Goal: Task Accomplishment & Management: Complete application form

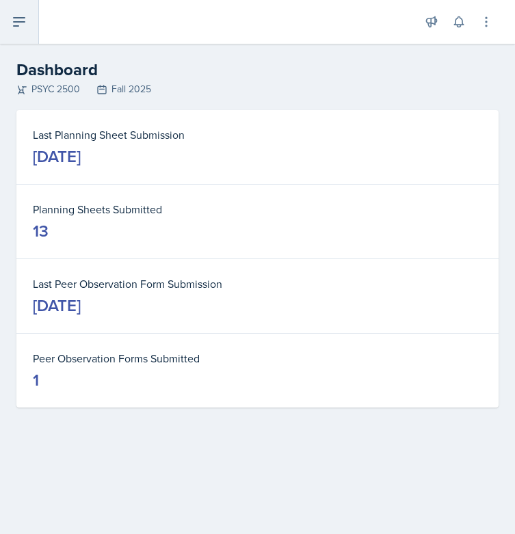
click at [19, 30] on button at bounding box center [19, 22] width 39 height 44
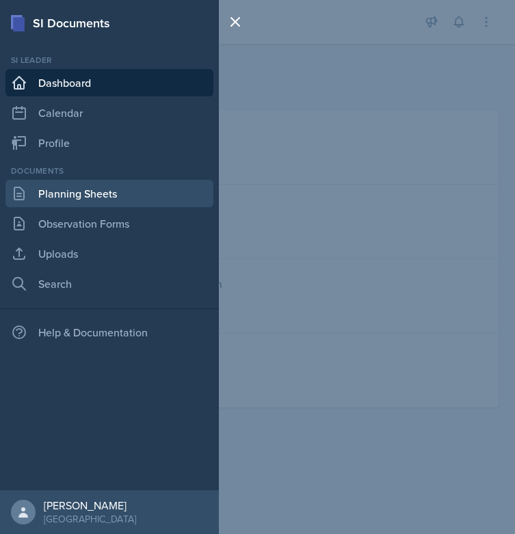
click at [81, 191] on link "Planning Sheets" at bounding box center [109, 193] width 208 height 27
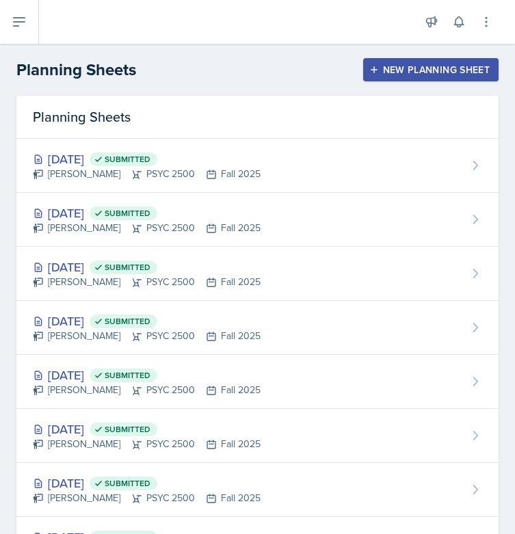
click at [388, 81] on button "New Planning Sheet" at bounding box center [430, 69] width 135 height 23
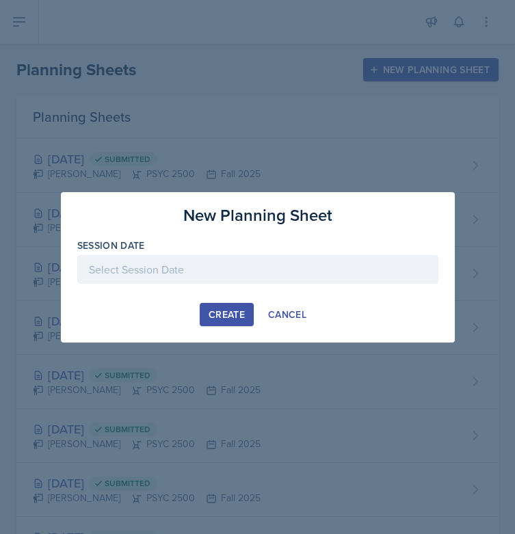
click at [225, 271] on div at bounding box center [257, 269] width 361 height 29
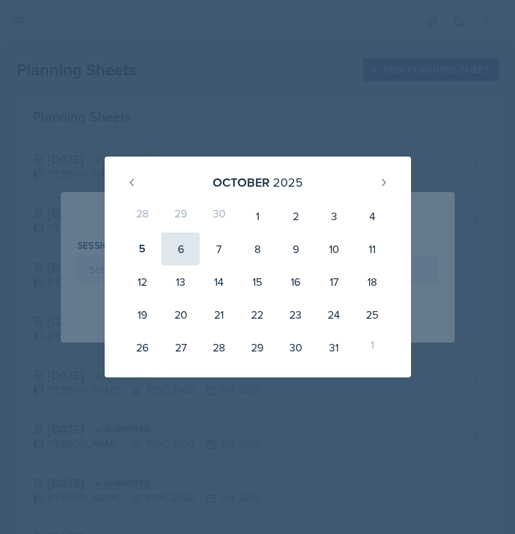
click at [175, 252] on div "6" at bounding box center [180, 248] width 38 height 33
type input "[DATE]"
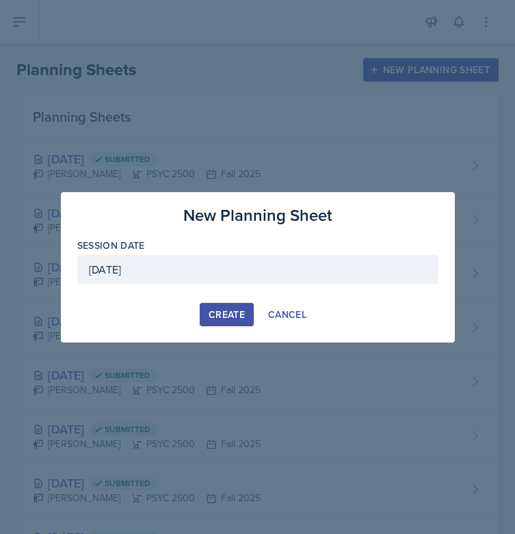
click at [245, 314] on button "Create" at bounding box center [227, 314] width 54 height 23
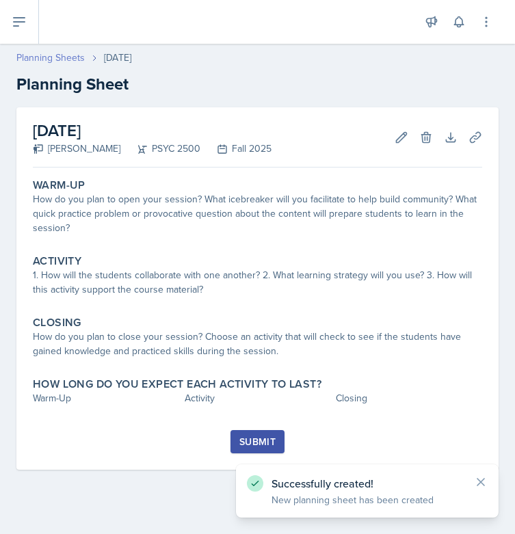
click at [44, 56] on link "Planning Sheets" at bounding box center [50, 58] width 68 height 14
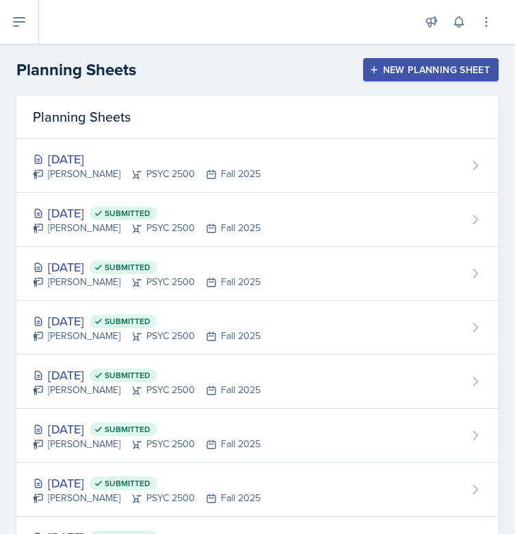
click at [438, 62] on button "New Planning Sheet" at bounding box center [430, 69] width 135 height 23
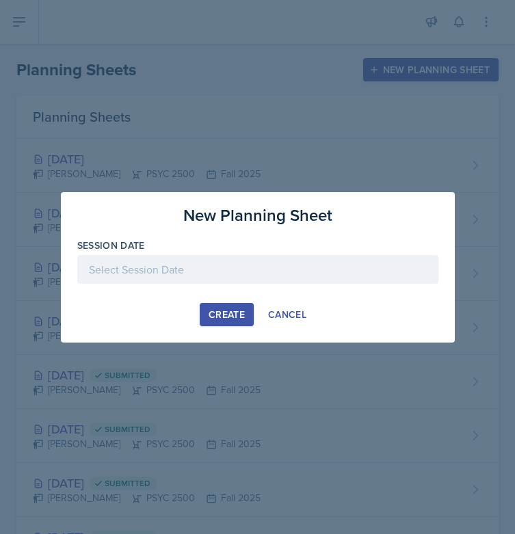
click at [284, 280] on div at bounding box center [257, 269] width 361 height 29
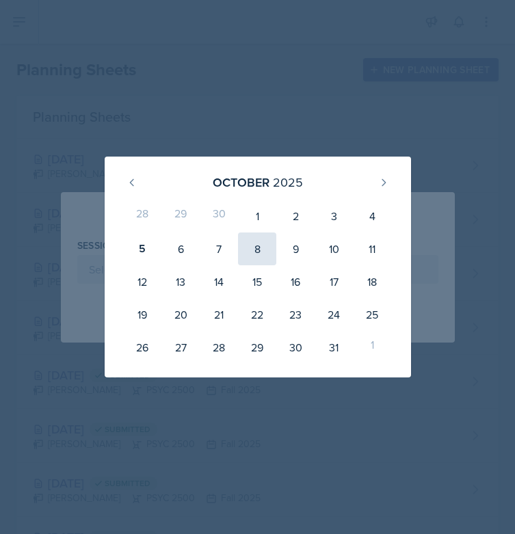
click at [259, 249] on div "8" at bounding box center [257, 248] width 38 height 33
type input "[DATE]"
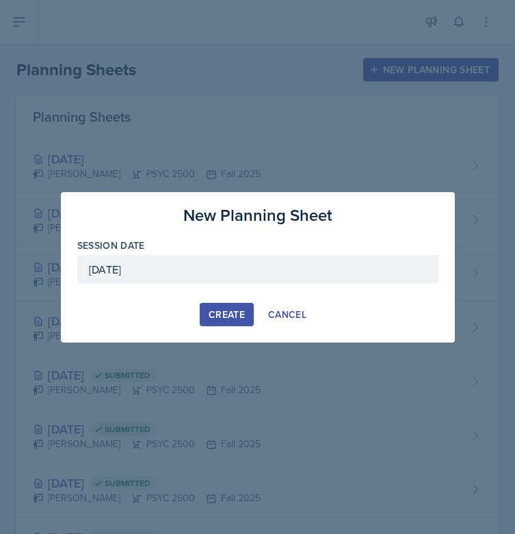
click at [244, 318] on div "Create" at bounding box center [226, 314] width 36 height 11
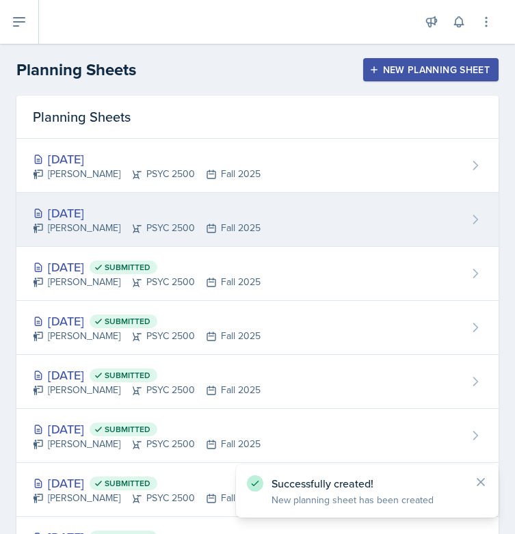
click at [111, 219] on div "[DATE]" at bounding box center [147, 213] width 228 height 18
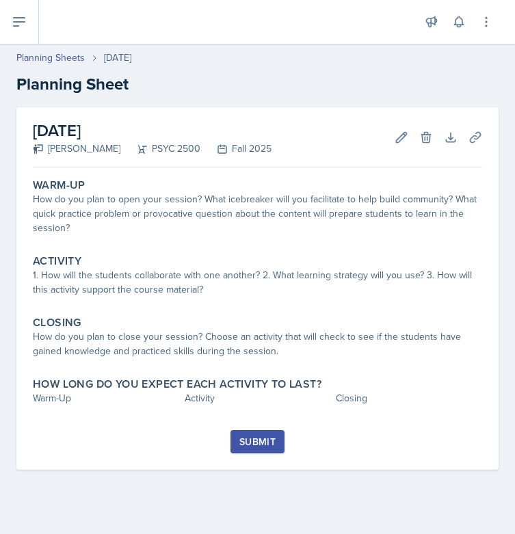
click at [256, 443] on div "Submit" at bounding box center [257, 441] width 36 height 11
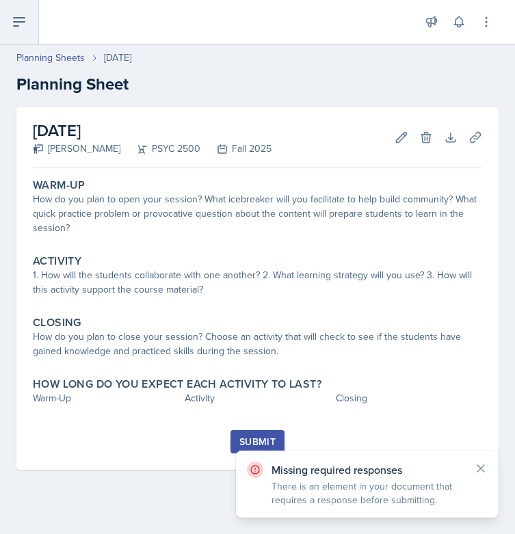
click at [20, 26] on icon at bounding box center [19, 22] width 16 height 16
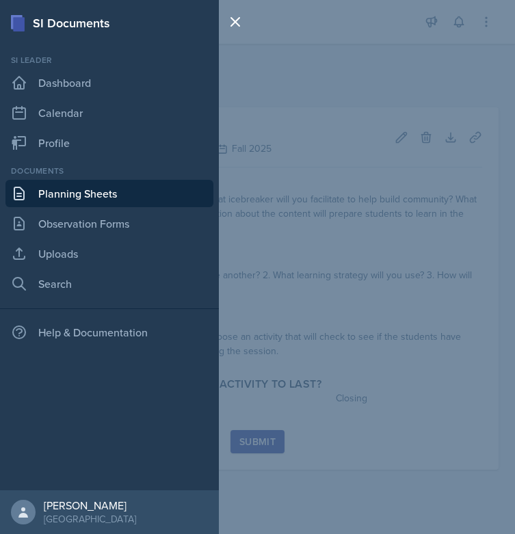
click at [282, 100] on div "SI Documents Si leader Dashboard Calendar Profile Documents Planning Sheets Obs…" at bounding box center [257, 267] width 515 height 534
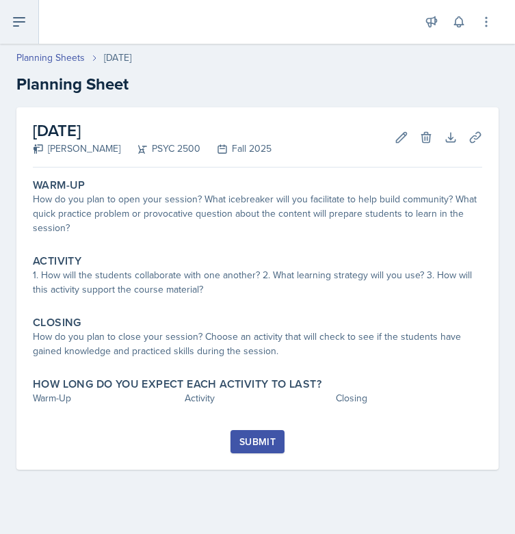
click at [27, 14] on button at bounding box center [19, 22] width 39 height 44
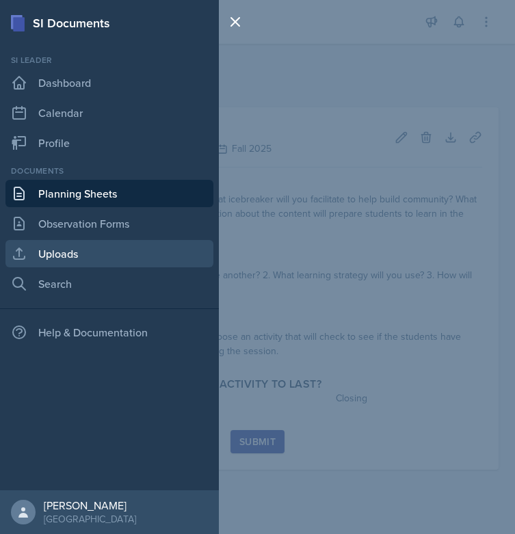
click at [59, 255] on link "Uploads" at bounding box center [109, 253] width 208 height 27
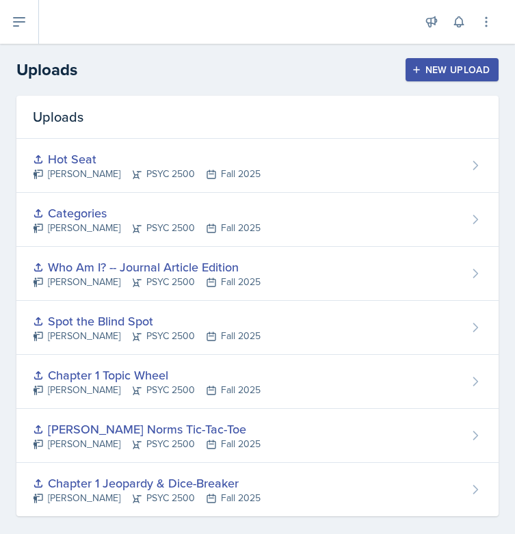
click at [433, 64] on div "New Upload" at bounding box center [452, 69] width 76 height 11
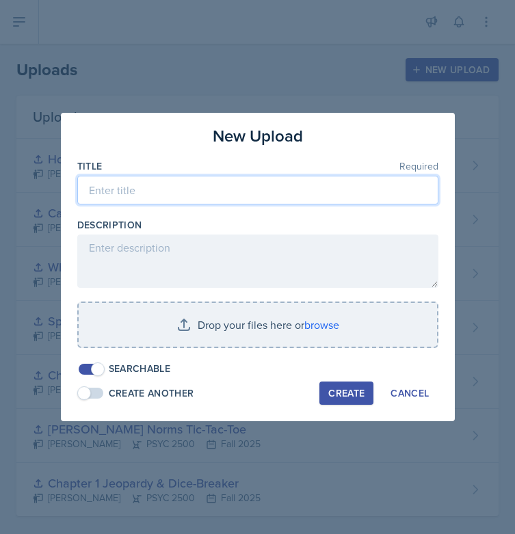
click at [273, 195] on input at bounding box center [257, 190] width 361 height 29
type input "C"
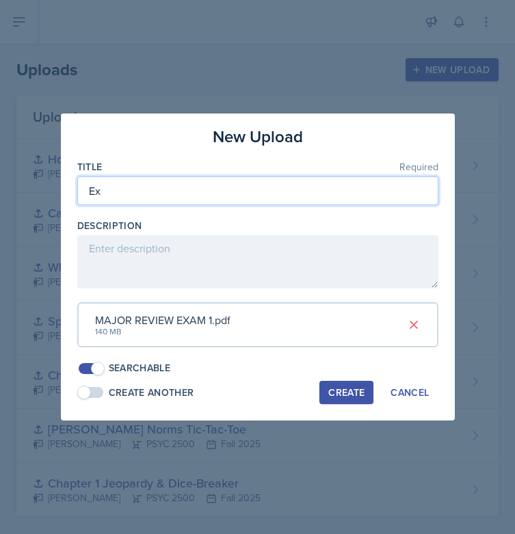
type input "E"
type input "Escape the Exam"
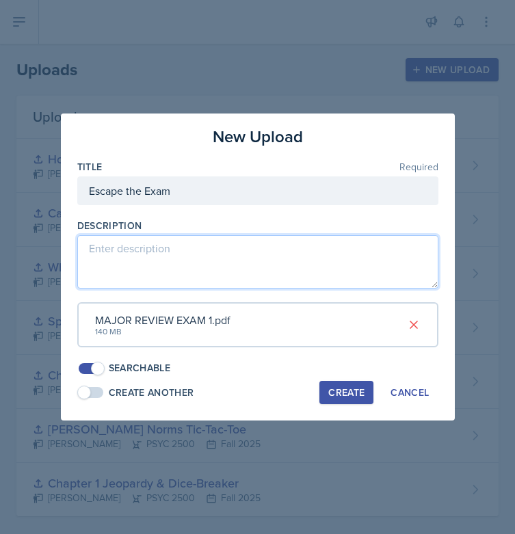
click at [195, 278] on textarea at bounding box center [257, 261] width 361 height 53
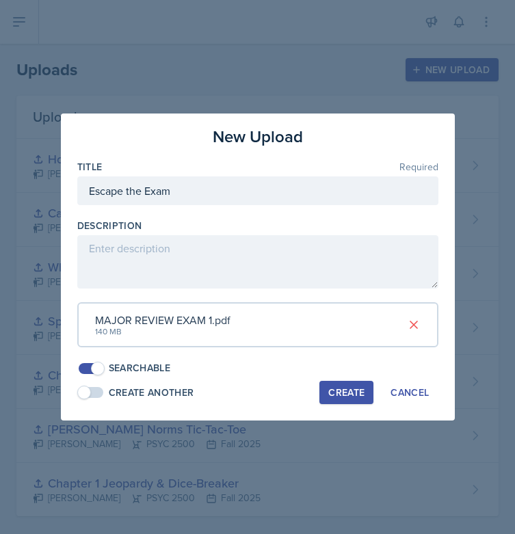
click at [349, 400] on button "Create" at bounding box center [346, 392] width 54 height 23
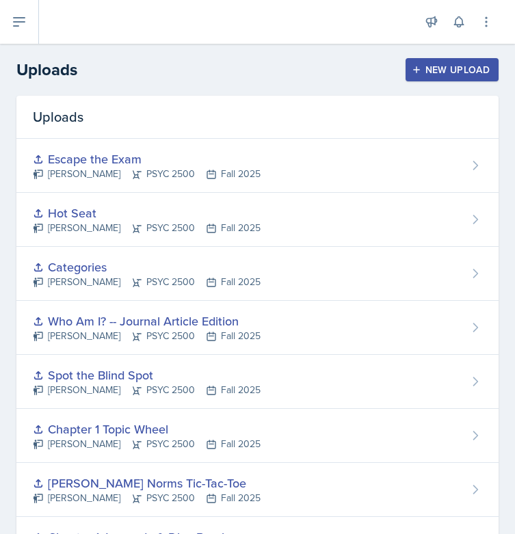
click at [421, 60] on button "New Upload" at bounding box center [452, 69] width 94 height 23
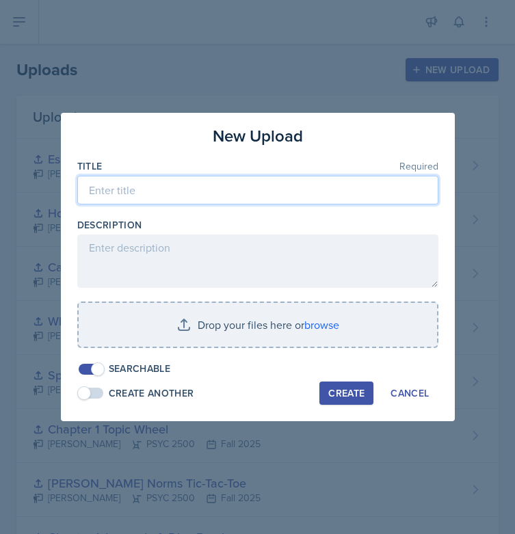
click at [219, 176] on input at bounding box center [257, 190] width 361 height 29
type input "Exam 1 Kahoot"
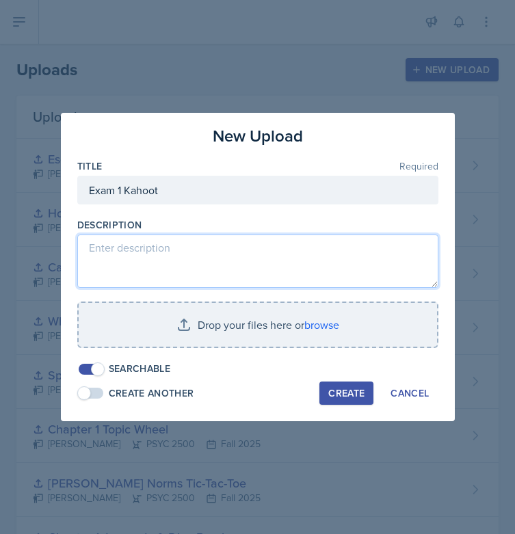
click at [176, 249] on textarea at bounding box center [257, 260] width 361 height 53
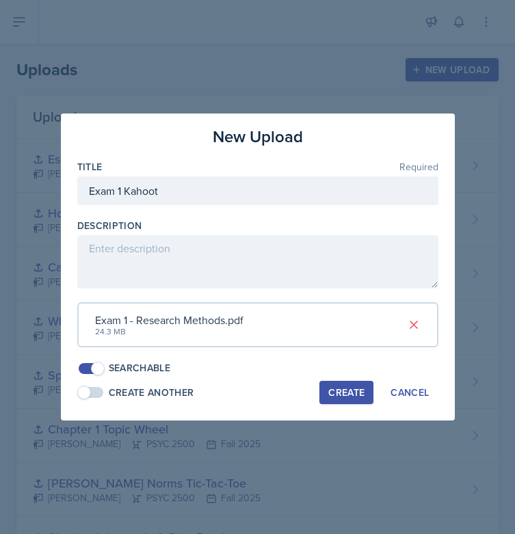
click at [344, 394] on div "Create" at bounding box center [346, 392] width 36 height 11
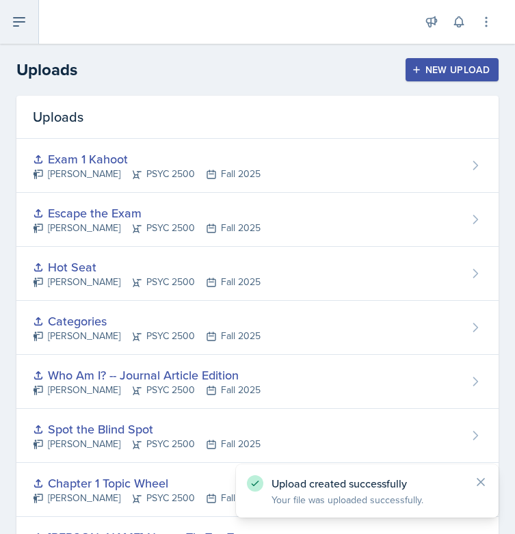
click at [27, 27] on icon at bounding box center [19, 22] width 16 height 16
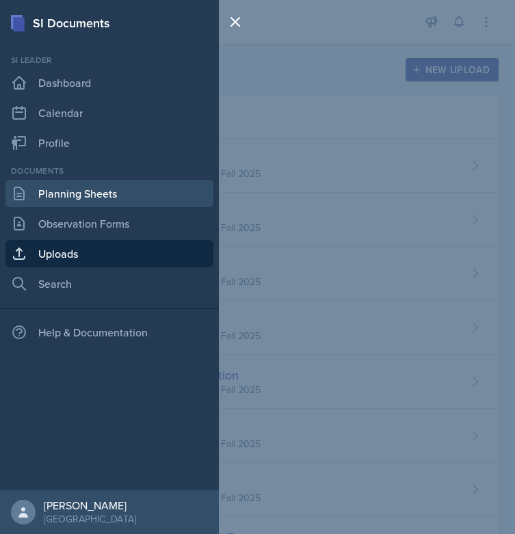
click at [77, 197] on link "Planning Sheets" at bounding box center [109, 193] width 208 height 27
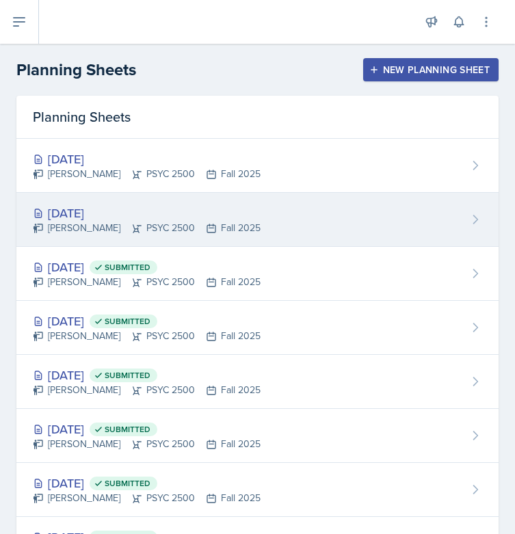
click at [216, 213] on div "[DATE]" at bounding box center [147, 213] width 228 height 18
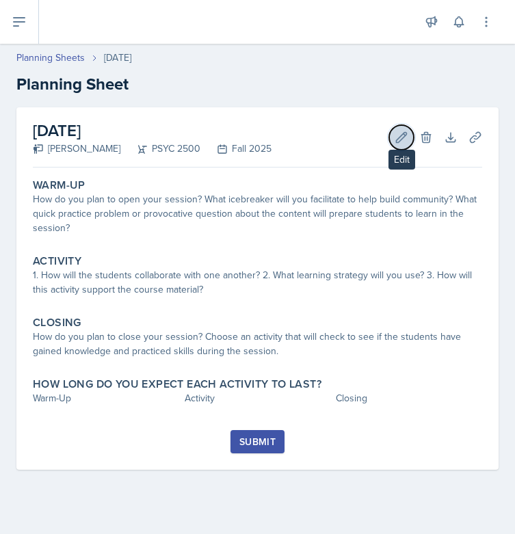
click at [402, 135] on icon at bounding box center [401, 138] width 14 height 14
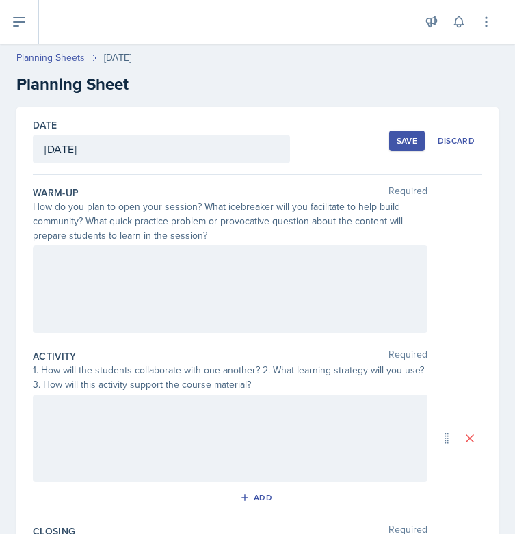
click at [157, 277] on div at bounding box center [230, 288] width 394 height 87
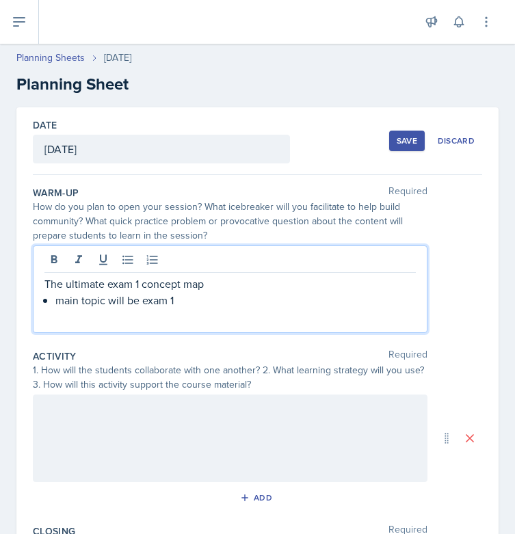
click at [211, 304] on p "main topic will be exam 1" at bounding box center [235, 300] width 360 height 16
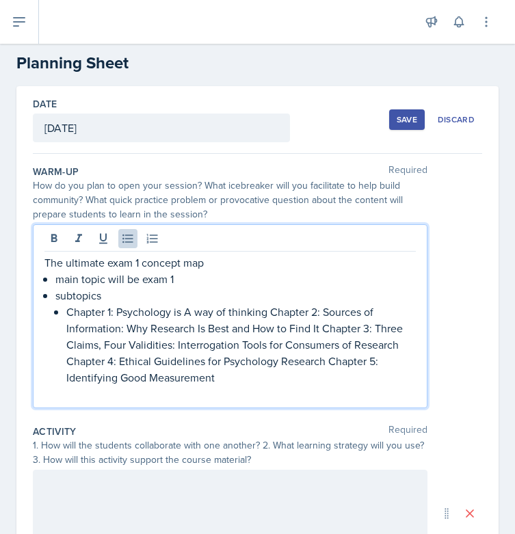
scroll to position [23, 0]
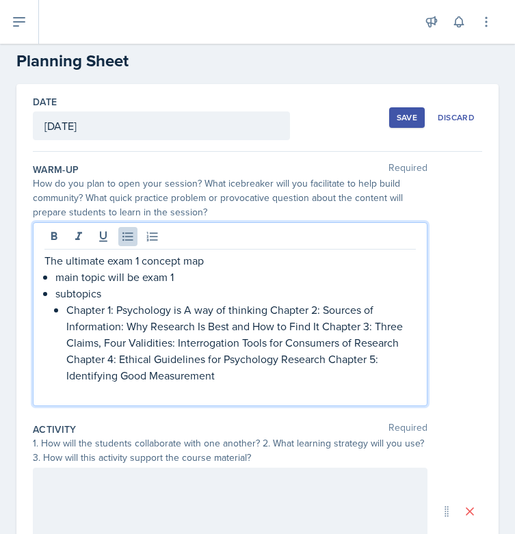
click at [270, 308] on p "Chapter 1: Psychology is A way of thinking Chapter 2: Sources of Information: W…" at bounding box center [240, 342] width 349 height 82
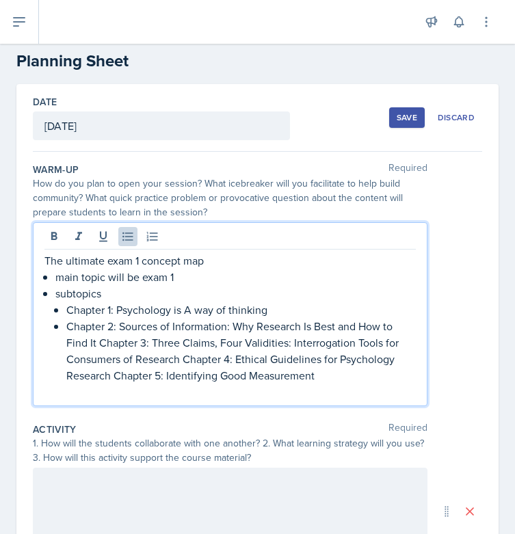
click at [100, 343] on p "Chapter 2: Sources of Information: Why Research Is Best and How to Find It Chap…" at bounding box center [240, 351] width 349 height 66
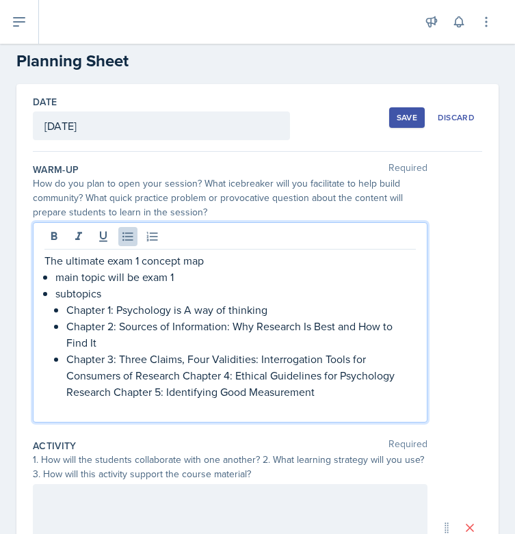
click at [182, 375] on p "Chapter 3: Three Claims, Four Validities: Interrogation Tools for Consumers of …" at bounding box center [240, 375] width 349 height 49
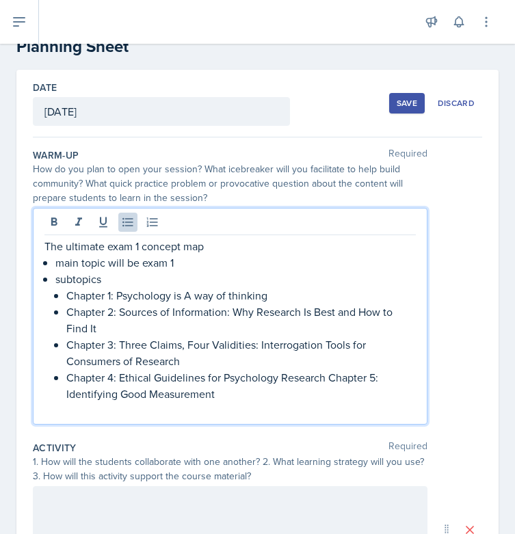
scroll to position [44, 0]
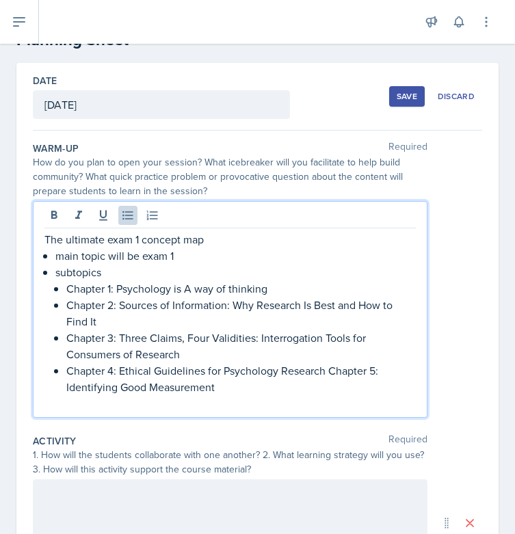
click at [326, 372] on p "Chapter 4: Ethical Guidelines for Psychology Research Chapter 5: Identifying Go…" at bounding box center [240, 378] width 349 height 33
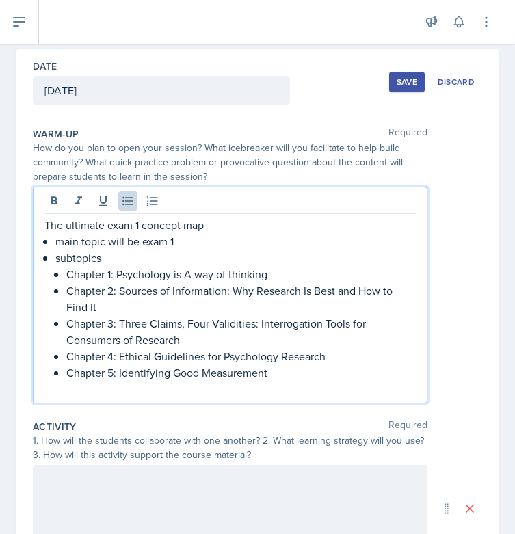
click at [296, 373] on p "Chapter 5: Identifying Good Measurement" at bounding box center [240, 372] width 349 height 16
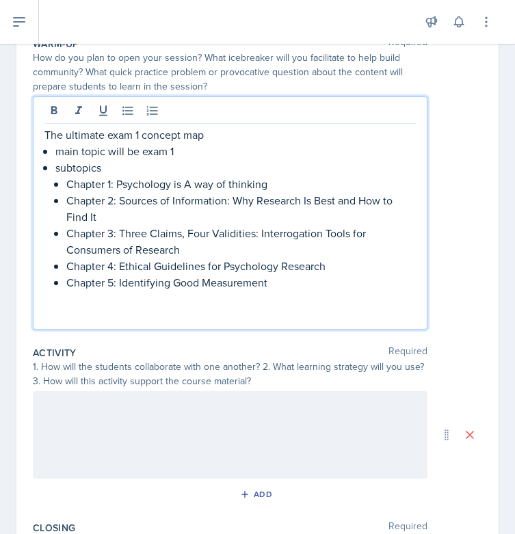
scroll to position [204, 0]
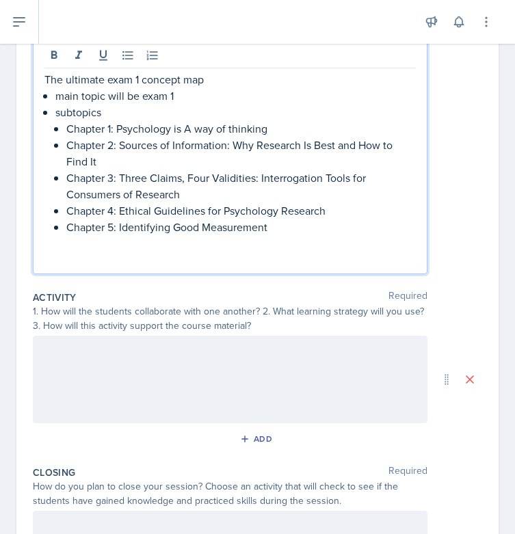
click at [310, 376] on div at bounding box center [230, 379] width 394 height 87
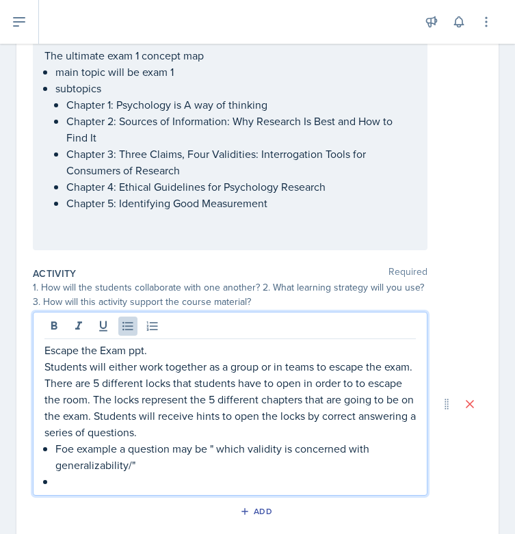
click at [71, 444] on p "Foe example a question may be " which validity is concerned with generalizabili…" at bounding box center [235, 456] width 360 height 33
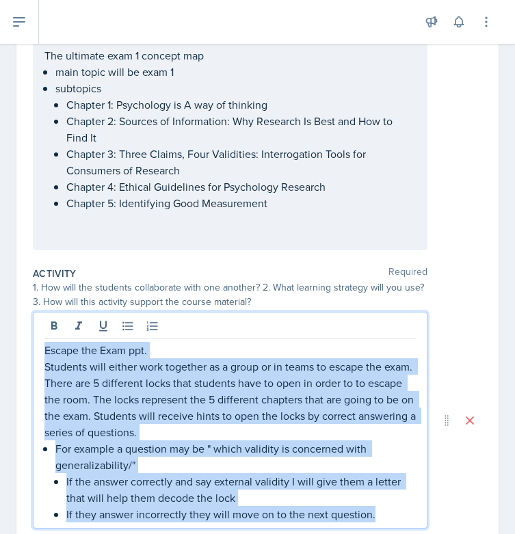
drag, startPoint x: 396, startPoint y: 512, endPoint x: 27, endPoint y: 347, distance: 403.8
click at [27, 347] on div "Date [DATE] [DATE] 28 29 30 1 2 3 4 5 6 7 8 9 10 11 12 13 14 15 16 17 18 19 20 …" at bounding box center [257, 352] width 482 height 898
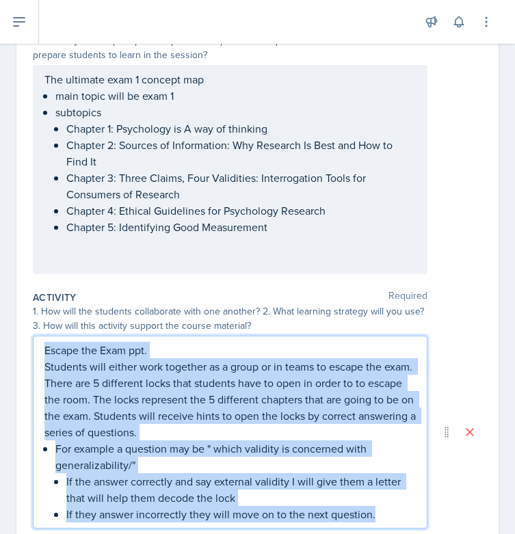
copy div "Escape the Exam ppt. Students will either work together as a group or in teams …"
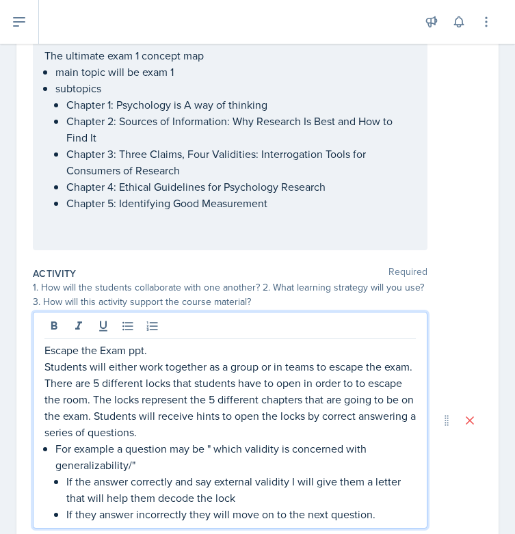
scroll to position [247, 0]
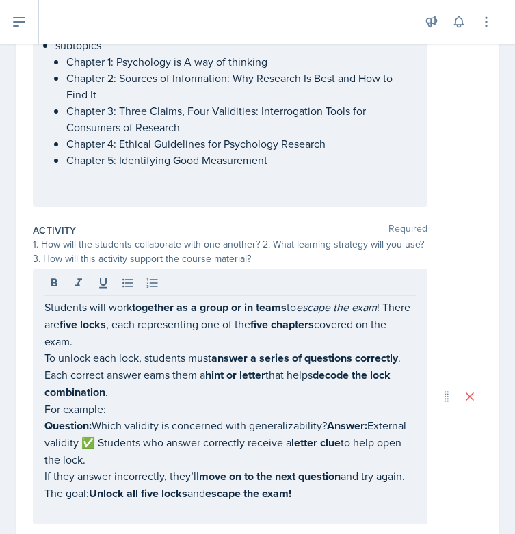
drag, startPoint x: 41, startPoint y: 310, endPoint x: 303, endPoint y: 425, distance: 286.8
click at [303, 425] on div "Students will work together as a group or in teams to escape the exam ! There a…" at bounding box center [230, 397] width 394 height 256
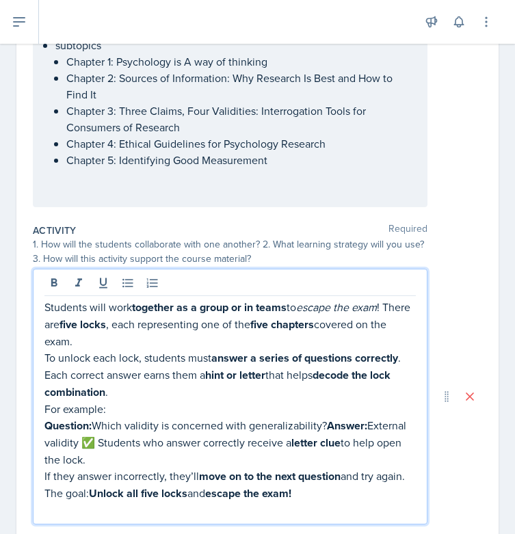
click at [303, 425] on p "Question: Which validity is concerned with generalizability? Answer: External v…" at bounding box center [229, 442] width 371 height 51
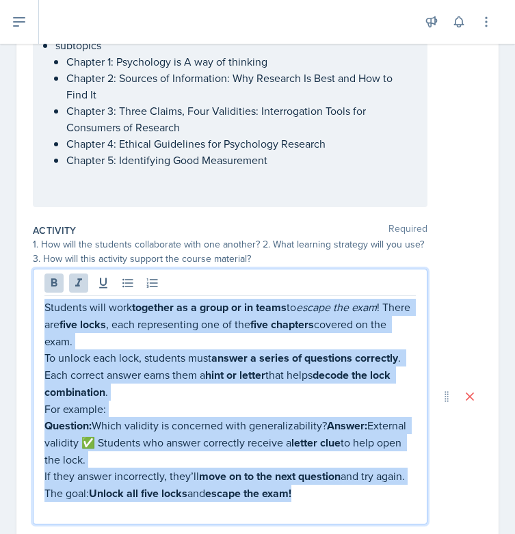
drag, startPoint x: 44, startPoint y: 306, endPoint x: 336, endPoint y: 511, distance: 355.7
click at [336, 511] on div "Students will work together as a group or in teams to escape the exam ! There a…" at bounding box center [229, 408] width 371 height 219
click at [59, 286] on icon at bounding box center [54, 283] width 14 height 14
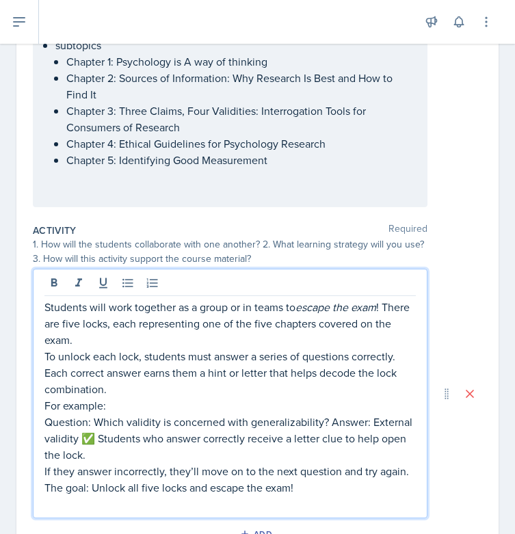
click at [135, 436] on p "Question: Which validity is concerned with generalizability? Answer: External v…" at bounding box center [229, 438] width 371 height 49
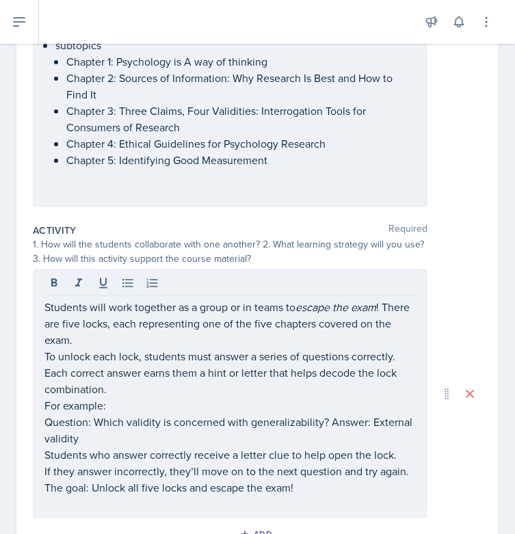
click at [42, 354] on div "Students will work together as a group or in teams to escape the exam ! There a…" at bounding box center [230, 393] width 394 height 249
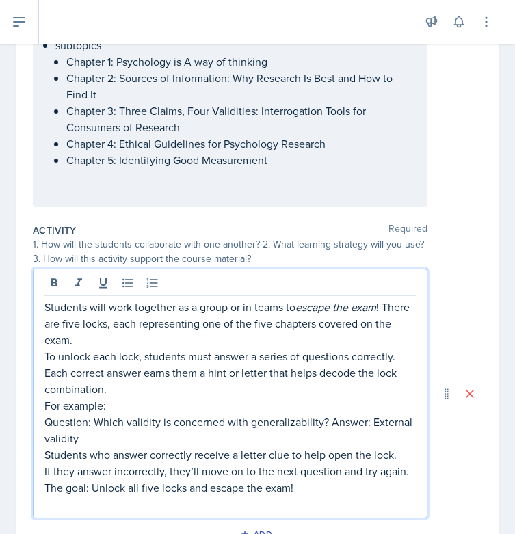
click at [46, 355] on p "To unlock each lock, students must answer a series of questions correctly. Each…" at bounding box center [229, 372] width 371 height 49
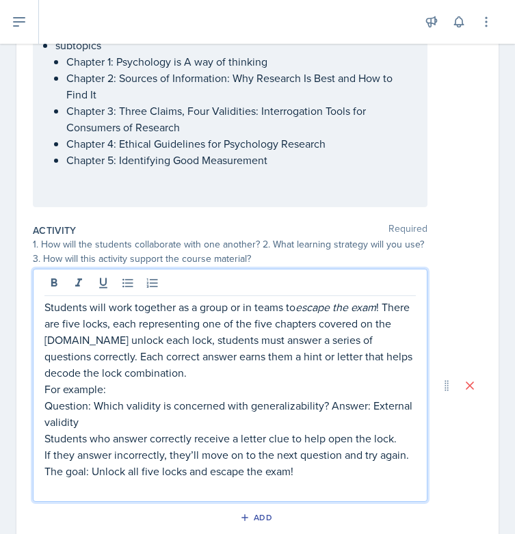
click at [44, 391] on p "For example:" at bounding box center [229, 389] width 371 height 16
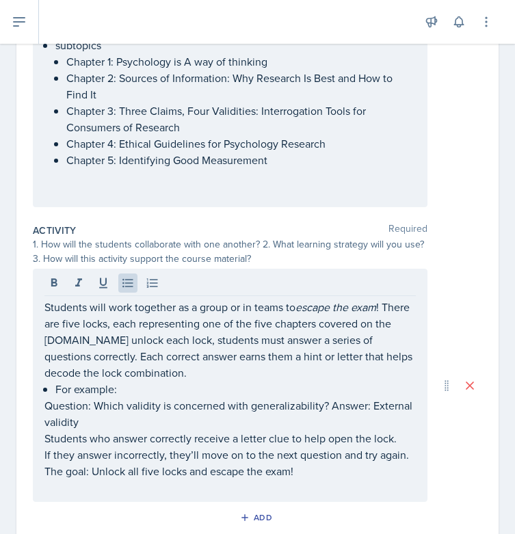
click at [44, 404] on div "Students will work together as a group or in teams to escape the exam ! There a…" at bounding box center [230, 385] width 394 height 233
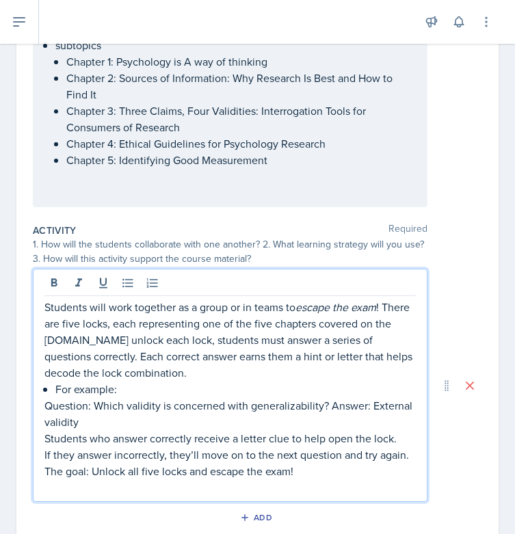
click at [44, 409] on p "Question: Which validity is concerned with generalizability? Answer: External v…" at bounding box center [229, 413] width 371 height 33
click at [43, 442] on div "Students will work together as a group or in teams to escape the exam ! There a…" at bounding box center [230, 385] width 394 height 233
click at [41, 439] on div "Students will work together as a group or in teams to escape the exam ! There a…" at bounding box center [230, 385] width 394 height 233
click at [49, 444] on p "Students who answer correctly receive a letter clue to help open the lock." at bounding box center [229, 438] width 371 height 16
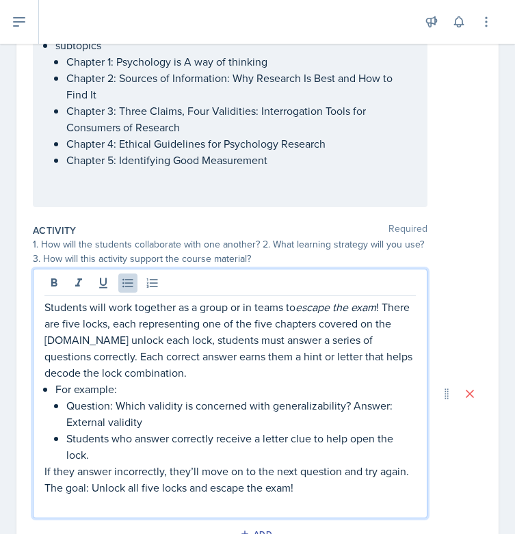
click at [37, 484] on div "Students will work together as a group or in teams to escape the exam ! There a…" at bounding box center [230, 393] width 394 height 249
click at [42, 474] on div "Students will work together as a group or in teams to escape the exam ! There a…" at bounding box center [230, 393] width 394 height 249
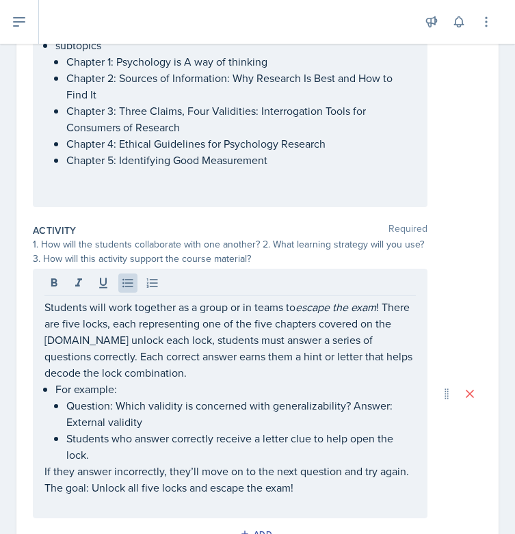
click at [41, 473] on div "Students will work together as a group or in teams to escape the exam ! There a…" at bounding box center [230, 393] width 394 height 249
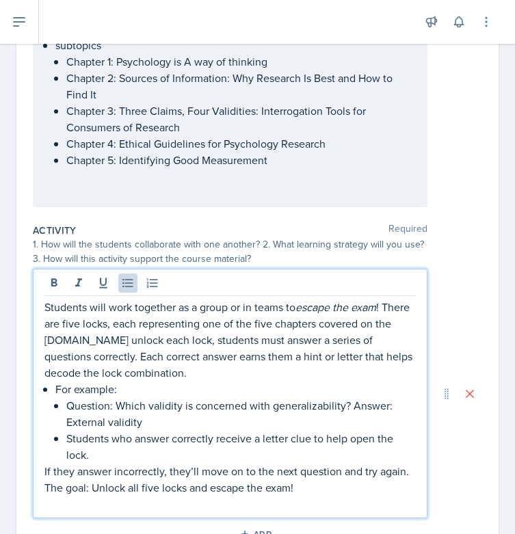
click at [46, 472] on p "If they answer incorrectly, they’ll move on to the next question and try again." at bounding box center [229, 471] width 371 height 16
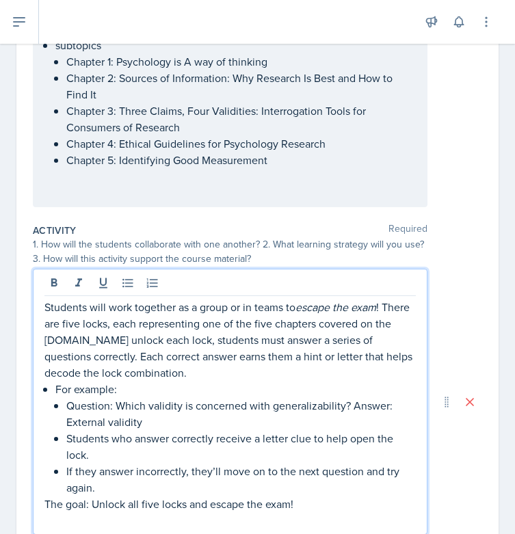
click at [306, 500] on p "The goal: Unlock all five locks and escape the exam!" at bounding box center [229, 504] width 371 height 16
click at [90, 499] on p "The goal: Unlock all five locks and escape the exam." at bounding box center [229, 504] width 371 height 16
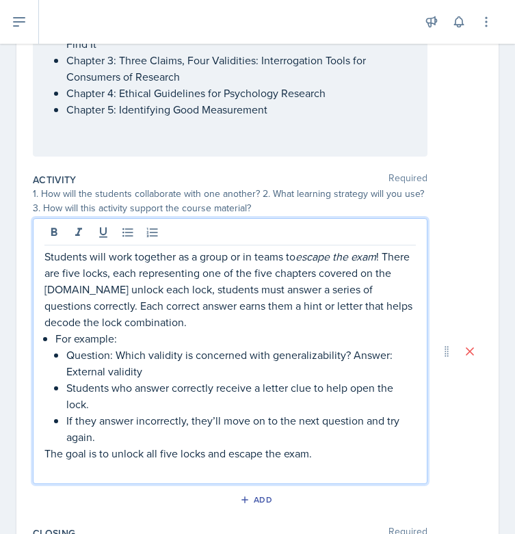
scroll to position [301, 0]
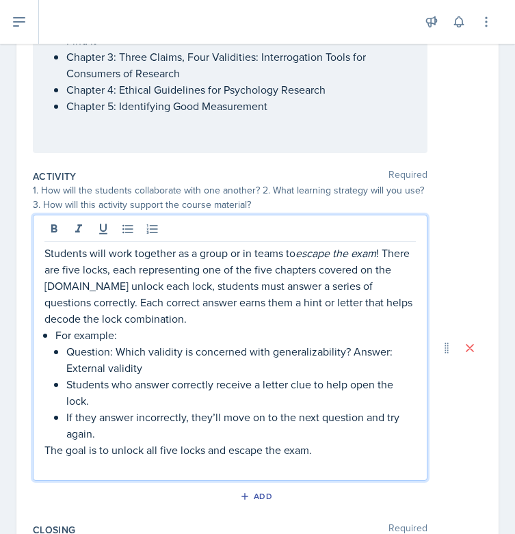
click at [92, 287] on p "Students will work together as a group or in teams to escape the exam ! There a…" at bounding box center [229, 286] width 371 height 82
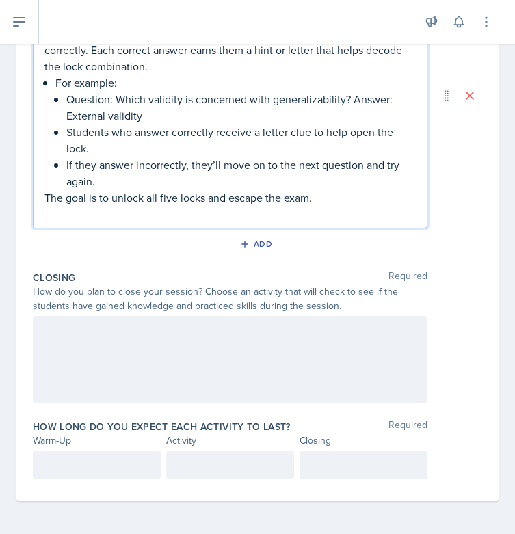
click at [129, 332] on div at bounding box center [230, 359] width 394 height 87
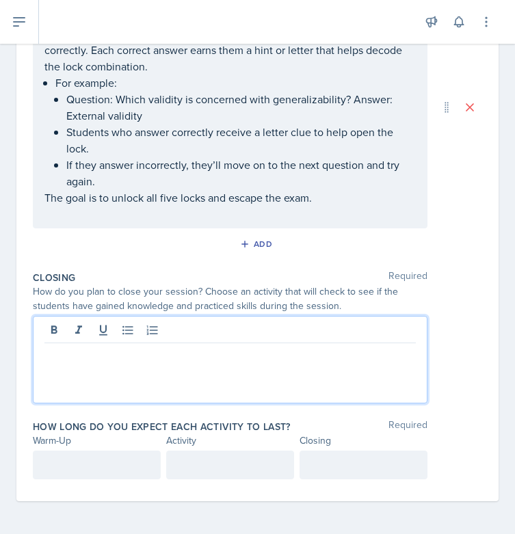
scroll to position [530, 0]
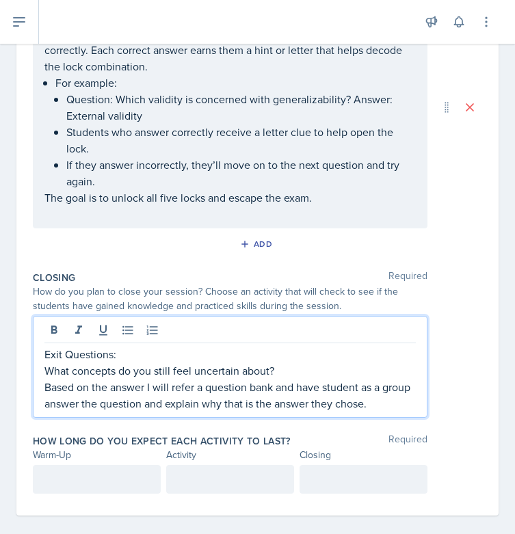
click at [56, 484] on div at bounding box center [97, 479] width 128 height 29
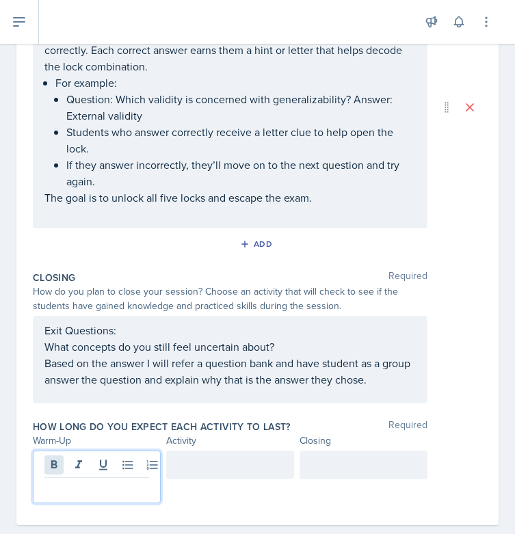
scroll to position [515, 0]
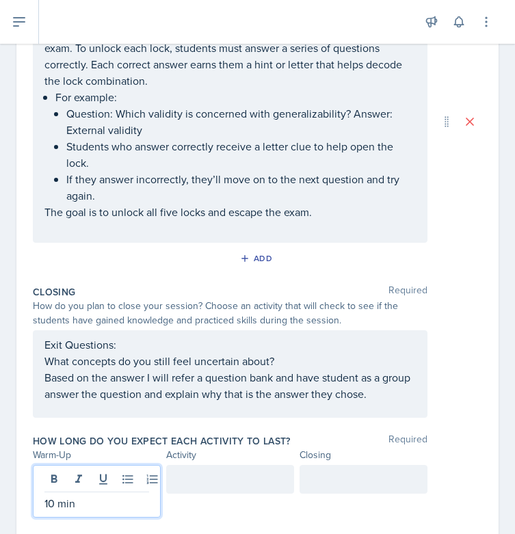
click at [224, 485] on div at bounding box center [230, 479] width 128 height 29
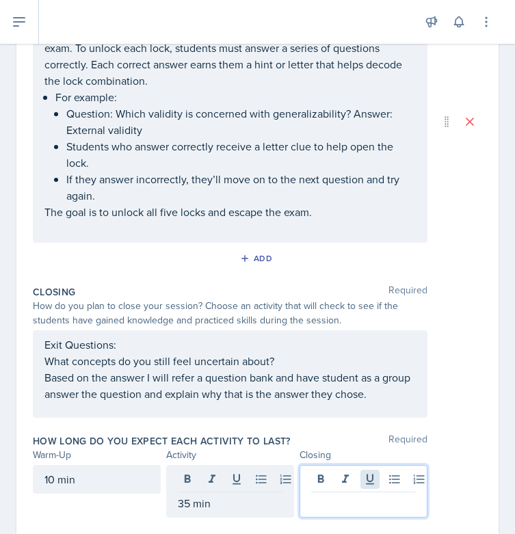
click at [356, 485] on div at bounding box center [363, 491] width 128 height 53
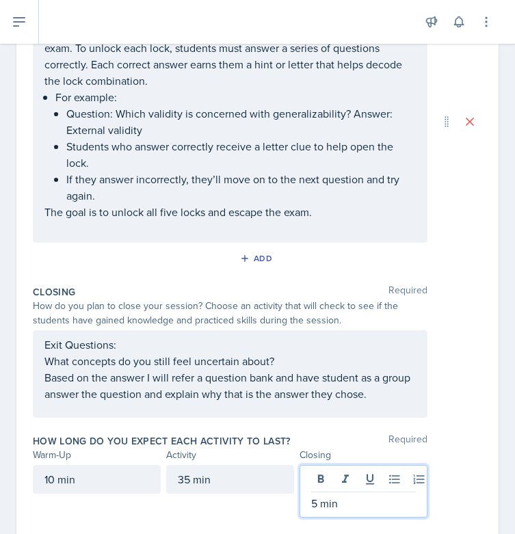
click at [479, 408] on div "Date [DATE] [DATE] 28 29 30 1 2 3 4 5 6 7 8 9 10 11 12 13 14 15 16 17 18 19 20 …" at bounding box center [257, 65] width 482 height 947
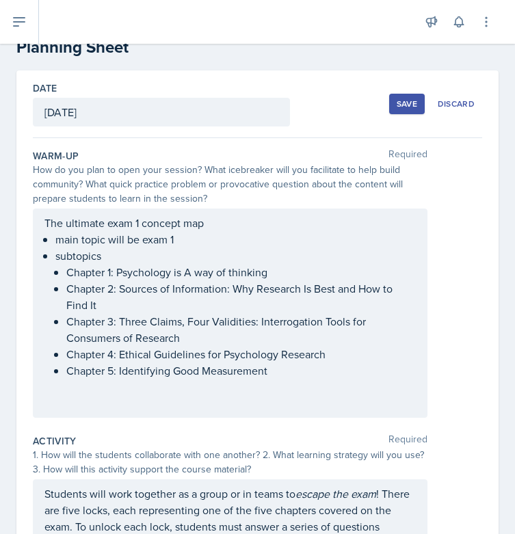
scroll to position [0, 0]
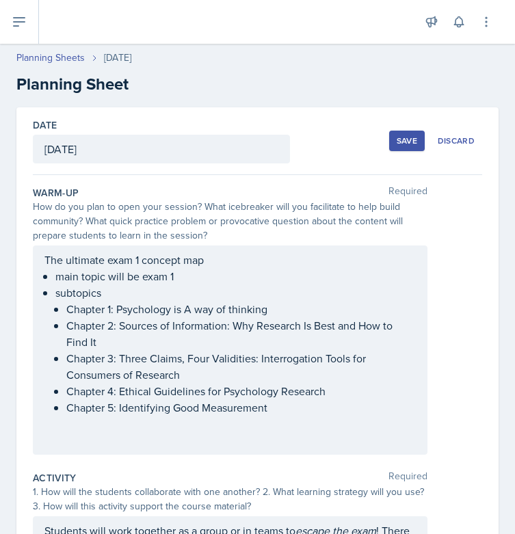
click at [398, 138] on div "Save" at bounding box center [406, 140] width 21 height 11
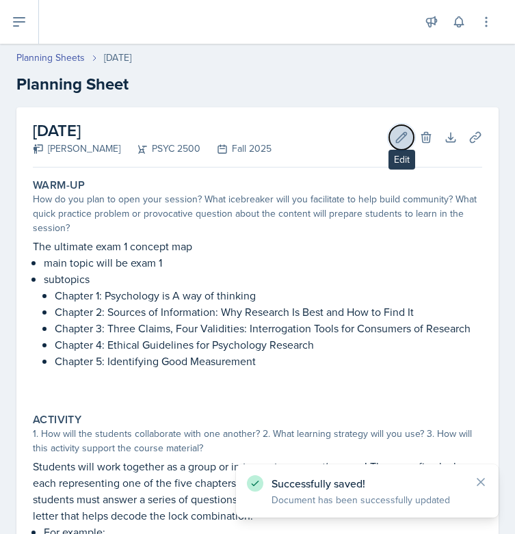
click at [401, 138] on button "Edit" at bounding box center [401, 137] width 25 height 25
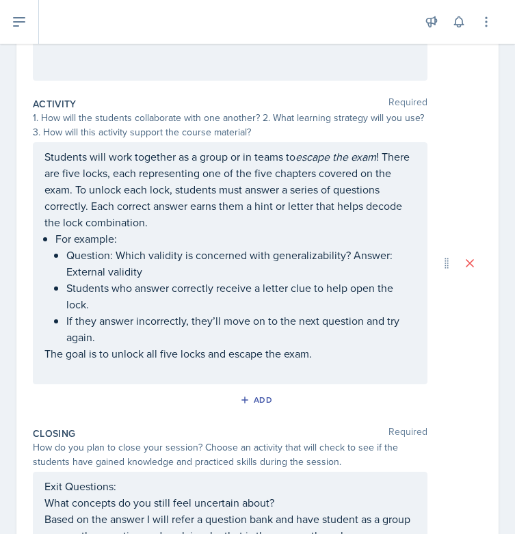
scroll to position [530, 0]
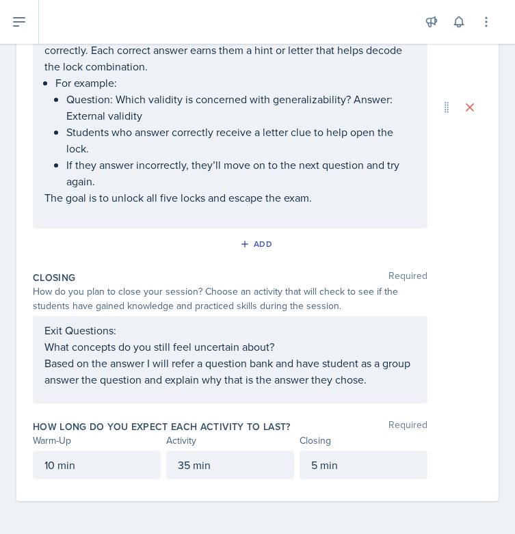
click at [420, 381] on div "Exit Questions: What concepts do you still feel uncertain about? Based on the a…" at bounding box center [257, 359] width 449 height 87
click at [405, 381] on div "Exit Questions: What concepts do you still feel uncertain about? Based on the a…" at bounding box center [230, 359] width 394 height 87
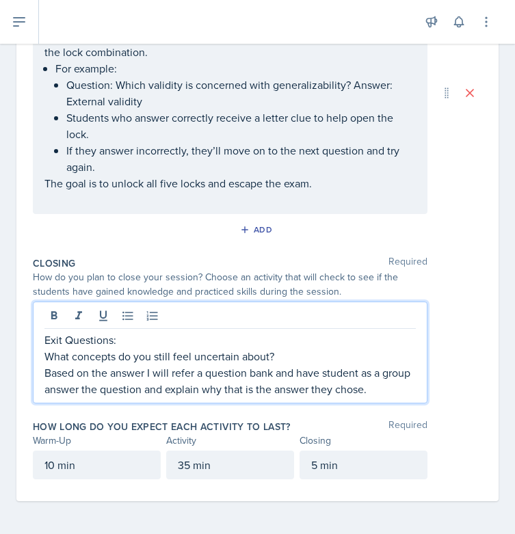
scroll to position [554, 0]
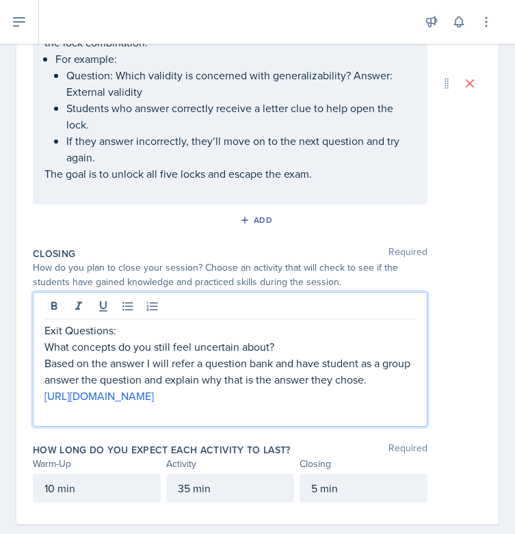
click at [449, 359] on div "Exit Questions: What concepts do you still feel uncertain about? Based on the a…" at bounding box center [257, 359] width 449 height 135
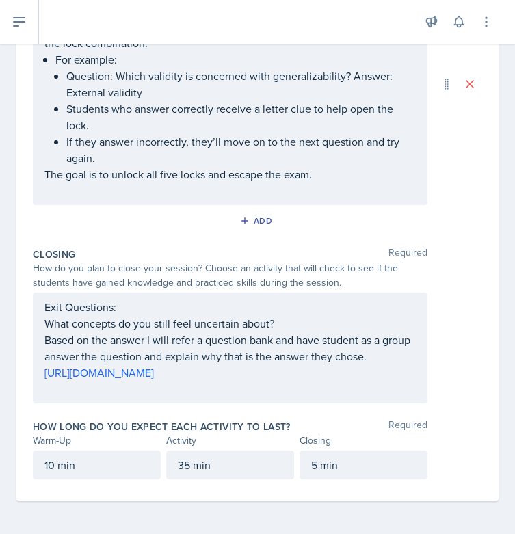
scroll to position [0, 0]
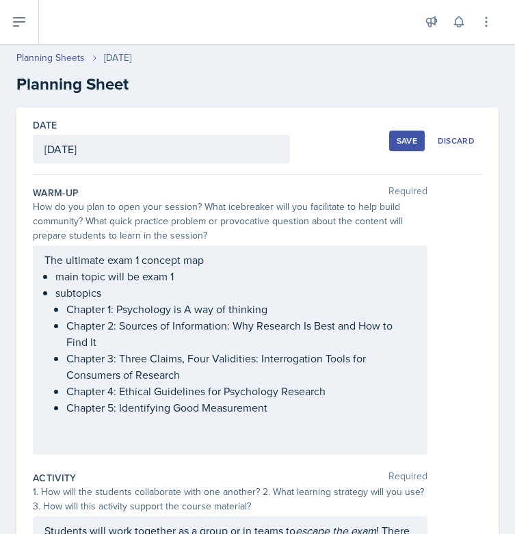
click at [396, 157] on div "Date [DATE] [DATE] 28 29 30 1 2 3 4 5 6 7 8 9 10 11 12 13 14 15 16 17 18 19 20 …" at bounding box center [257, 141] width 449 height 68
click at [396, 141] on div "Save" at bounding box center [406, 140] width 21 height 11
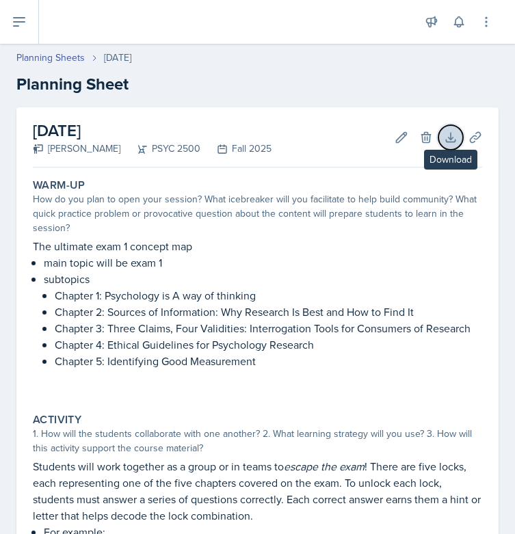
click at [444, 136] on icon at bounding box center [451, 138] width 14 height 14
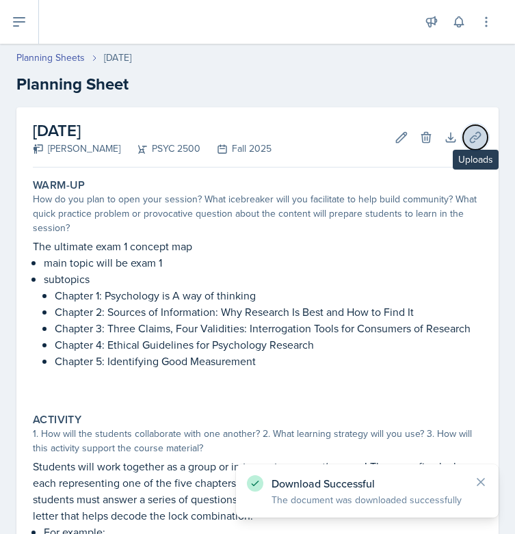
click at [468, 138] on icon at bounding box center [475, 138] width 14 height 14
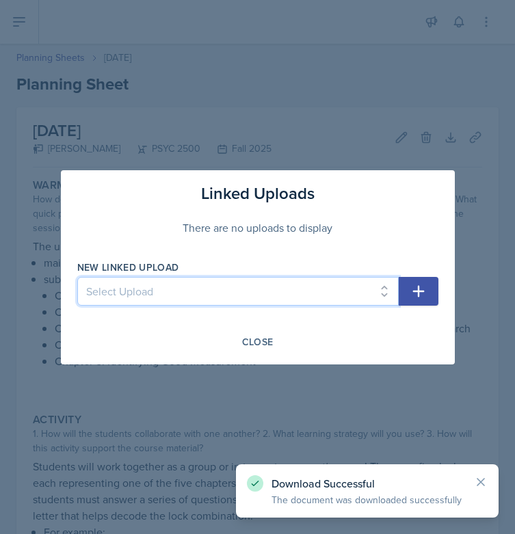
click at [377, 289] on select "Select Upload Chapter 1 Jeopardy & Dice-Breaker [PERSON_NAME] Norms Tic-Tac-Toe…" at bounding box center [237, 291] width 321 height 29
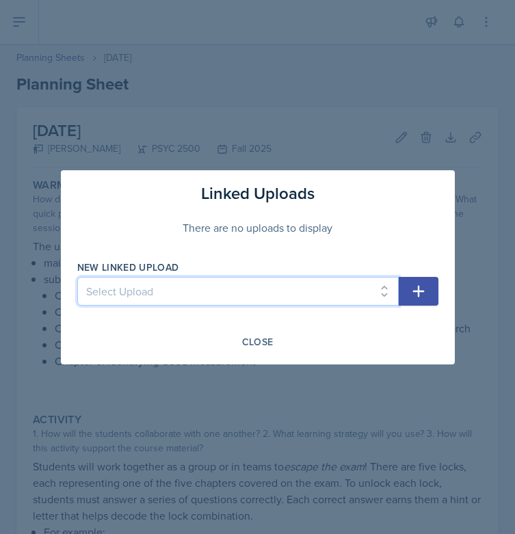
select select "6f2618fc-c893-4b67-9af8-9688e68c062d"
click at [77, 277] on select "Select Upload Chapter 1 Jeopardy & Dice-Breaker [PERSON_NAME] Norms Tic-Tac-Toe…" at bounding box center [237, 291] width 321 height 29
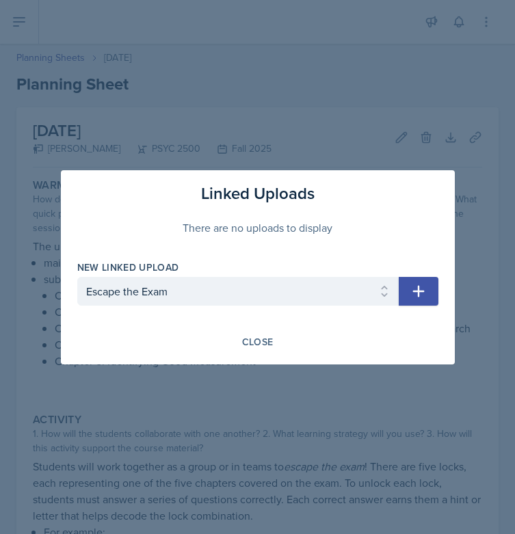
click at [414, 295] on icon "button" at bounding box center [418, 291] width 16 height 16
select select
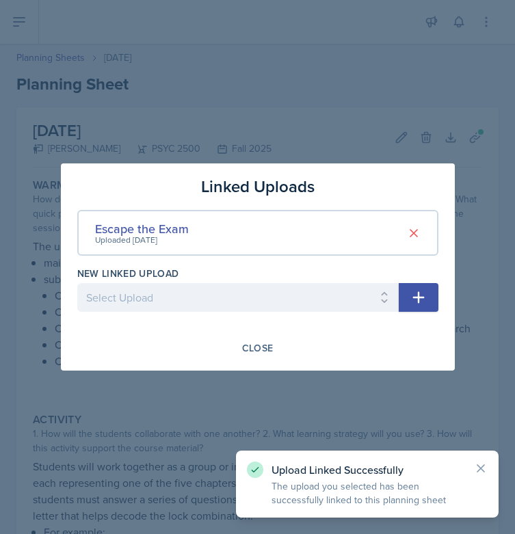
click at [300, 420] on div at bounding box center [257, 267] width 515 height 534
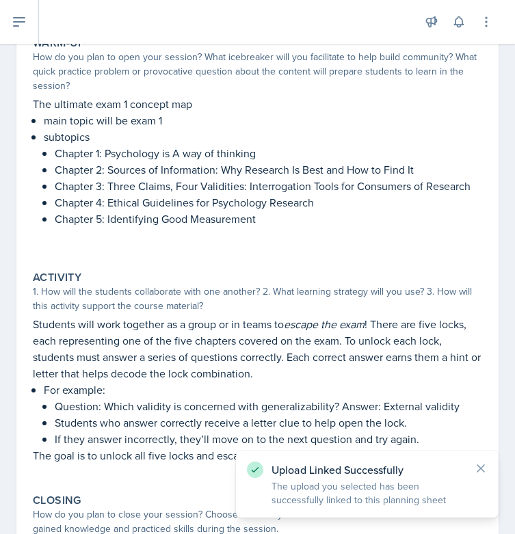
scroll to position [417, 0]
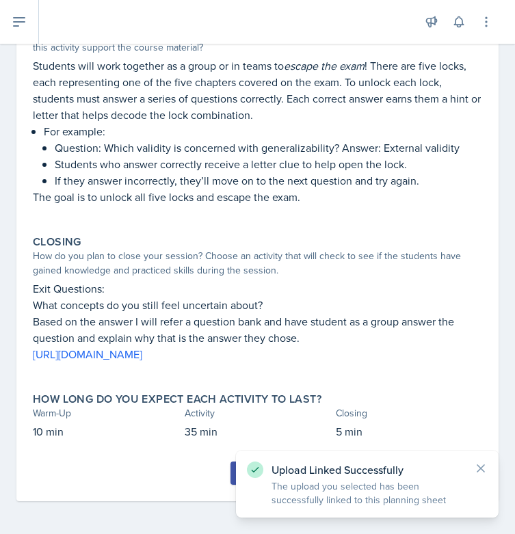
click at [230, 474] on button "Submit" at bounding box center [257, 472] width 54 height 23
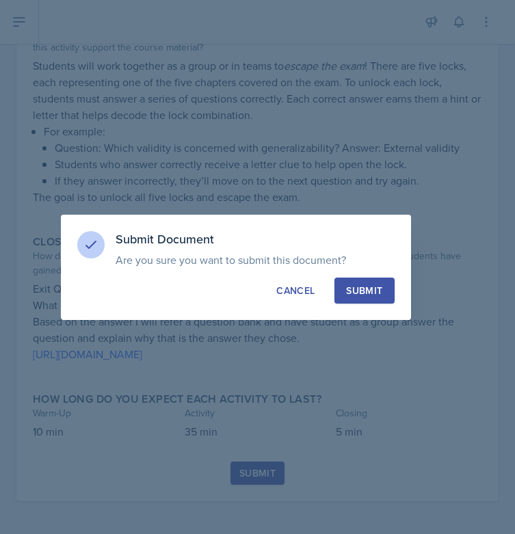
click at [363, 290] on div "Submit" at bounding box center [364, 291] width 36 height 14
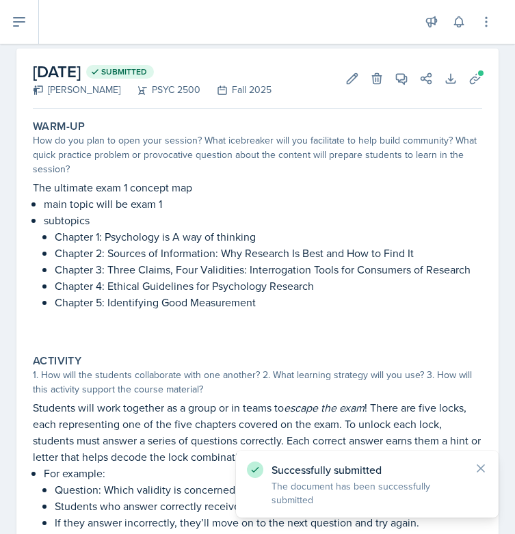
scroll to position [0, 0]
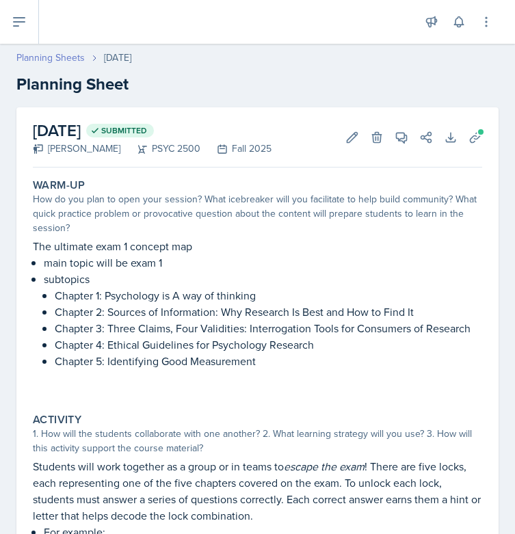
click at [59, 55] on link "Planning Sheets" at bounding box center [50, 58] width 68 height 14
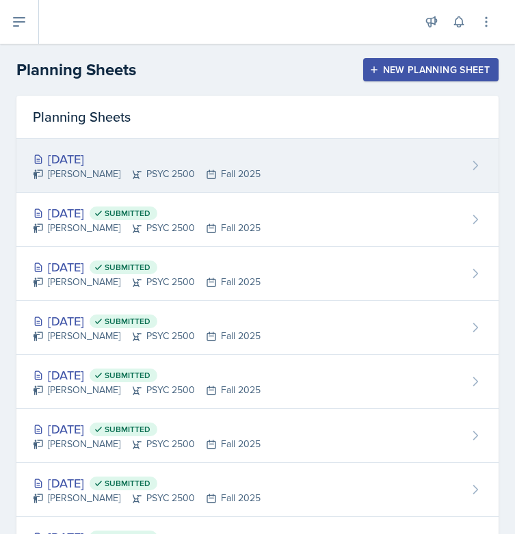
click at [104, 185] on div "[DATE] Tamiya Pilgrim PSYC 2500 Fall 2025" at bounding box center [257, 166] width 482 height 54
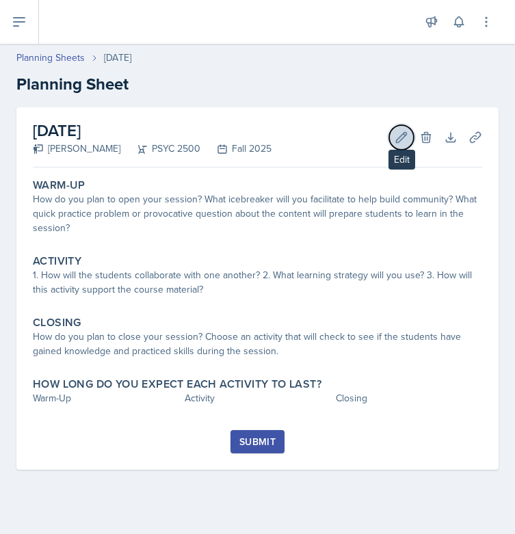
click at [404, 133] on icon at bounding box center [401, 137] width 10 height 10
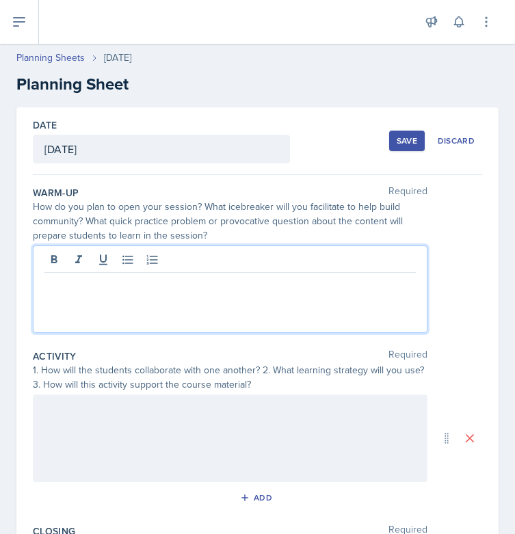
click at [309, 256] on div at bounding box center [230, 288] width 394 height 87
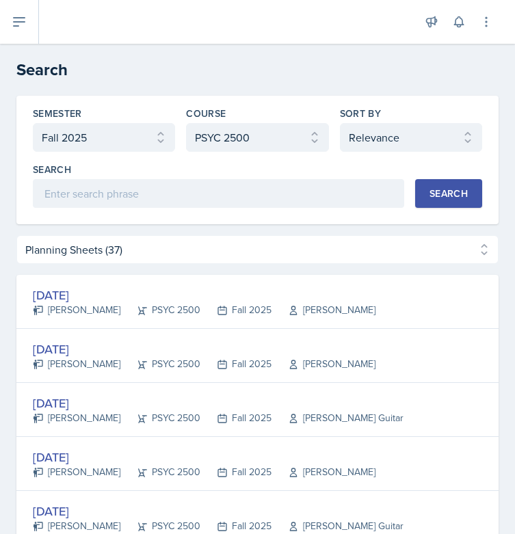
select select "2bed604d-1099-4043-b1bc-2365e8740244"
select select "cb260f5d-8c60-4c09-ae0f-98efead759ba"
select select "1"
click at [27, 28] on icon at bounding box center [19, 22] width 16 height 16
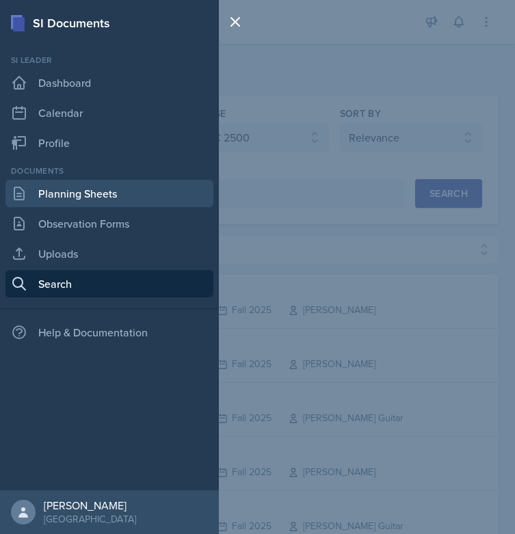
click at [189, 185] on link "Planning Sheets" at bounding box center [109, 193] width 208 height 27
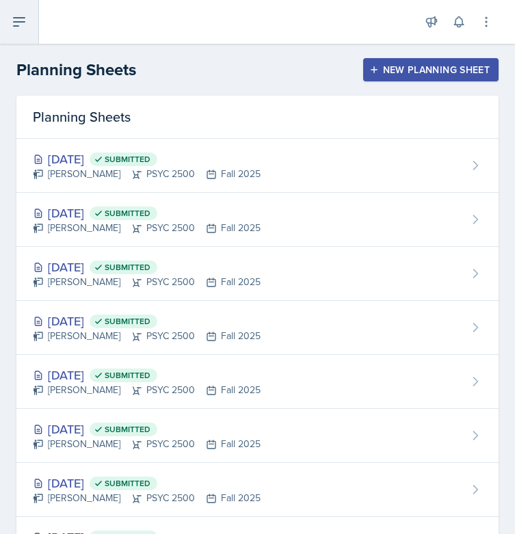
click at [17, 25] on icon at bounding box center [19, 22] width 11 height 8
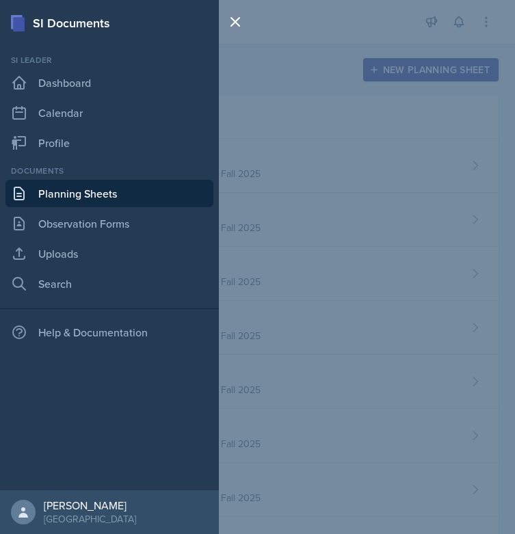
click at [238, 122] on div at bounding box center [238, 267] width 38 height 534
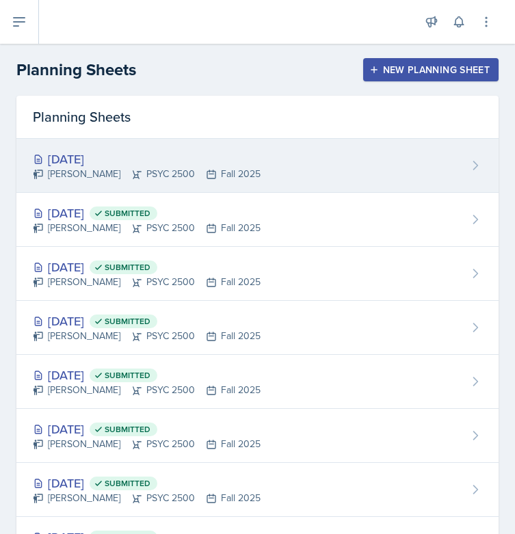
click at [109, 161] on div "[DATE]" at bounding box center [147, 159] width 228 height 18
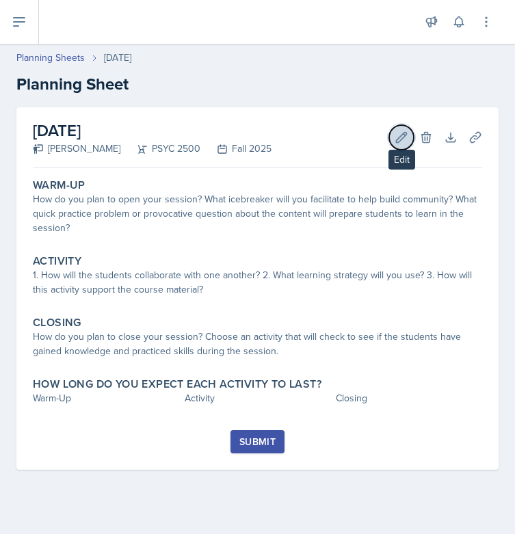
click at [406, 135] on icon at bounding box center [401, 138] width 14 height 14
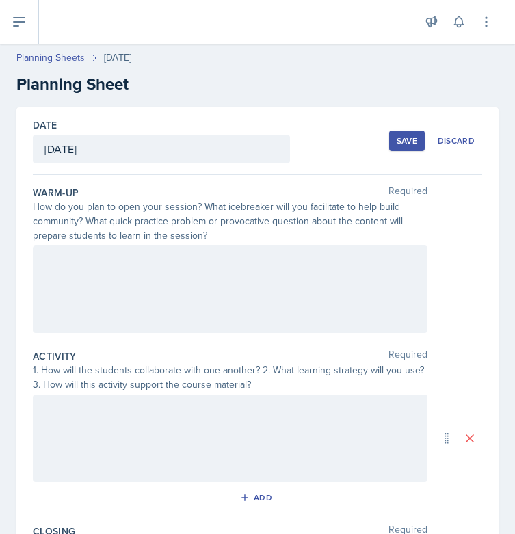
click at [144, 286] on div at bounding box center [230, 288] width 394 height 87
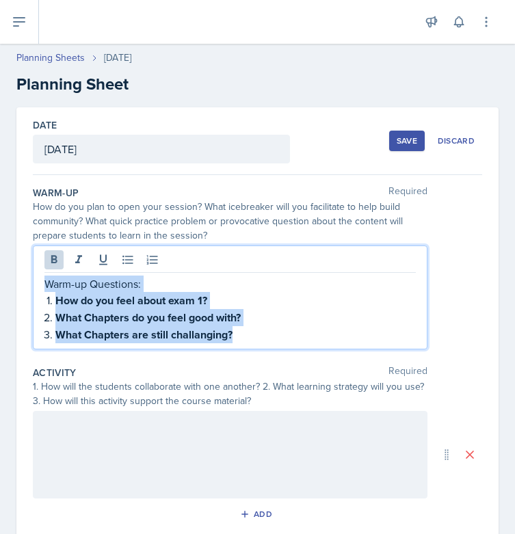
drag, startPoint x: 247, startPoint y: 339, endPoint x: 29, endPoint y: 287, distance: 224.8
click at [29, 287] on div "Date October 8th, 2025 October 2025 28 29 30 1 2 3 4 5 6 7 8 9 10 11 12 13 14 1…" at bounding box center [257, 439] width 482 height 664
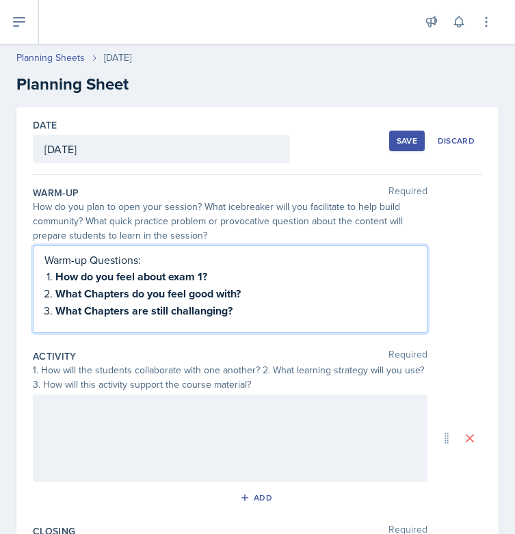
click at [303, 277] on p "How do you feel about exam 1?" at bounding box center [235, 276] width 360 height 17
click at [271, 311] on p "What Chapters are still challanging?" at bounding box center [235, 310] width 360 height 17
click at [204, 305] on strong "What Chapters are still challanging?" at bounding box center [143, 311] width 177 height 16
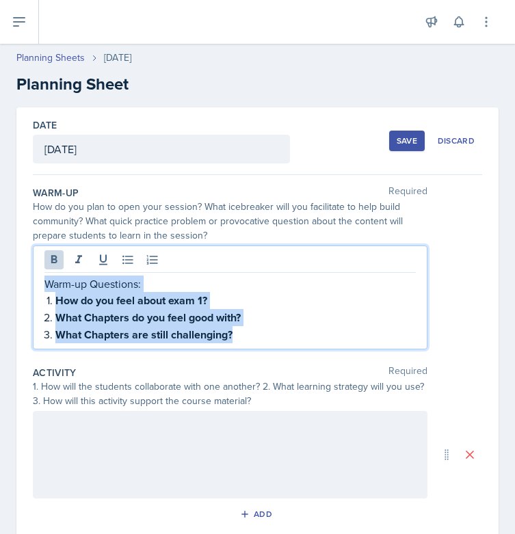
drag, startPoint x: 251, startPoint y: 336, endPoint x: 44, endPoint y: 286, distance: 213.2
click at [44, 286] on div "Warm-up Questions: How do you feel about exam 1? What Chapters do you feel good…" at bounding box center [230, 297] width 394 height 104
click at [54, 262] on icon at bounding box center [54, 259] width 6 height 8
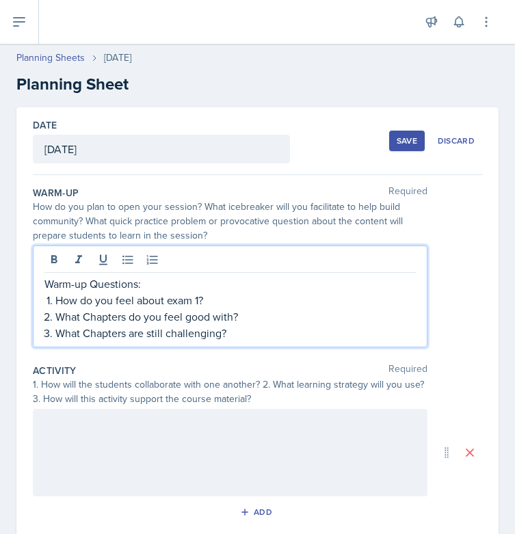
click at [432, 340] on div "Warm-up Questions: How do you feel about exam 1? What Chapters do you feel good…" at bounding box center [257, 296] width 449 height 102
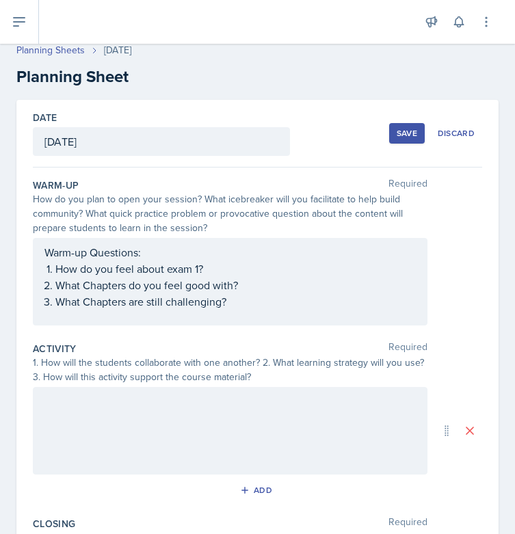
scroll to position [26, 0]
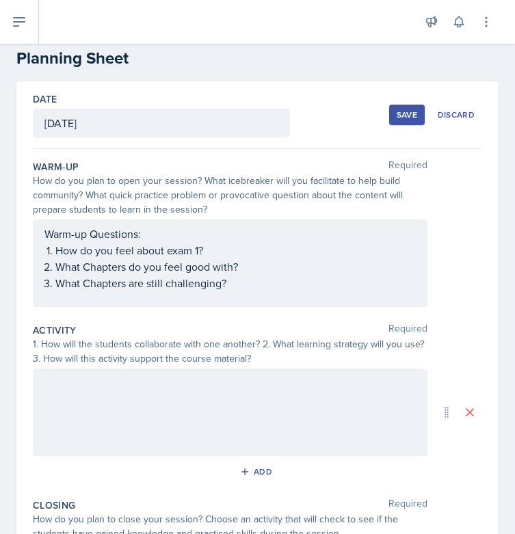
click at [117, 412] on div at bounding box center [230, 411] width 394 height 87
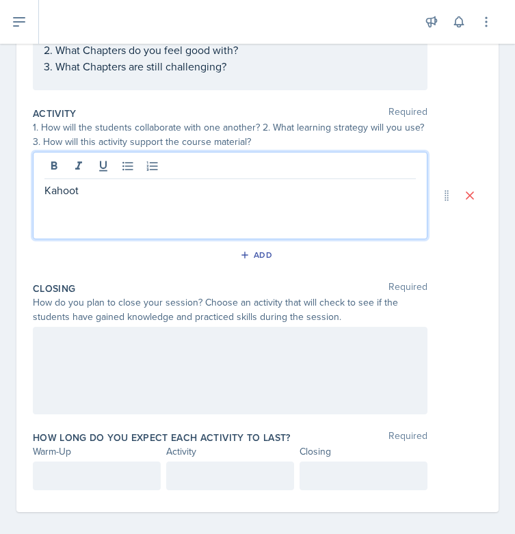
scroll to position [254, 0]
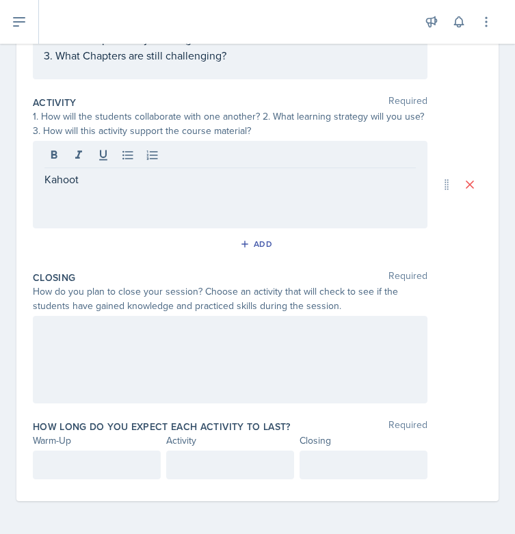
click at [125, 353] on div at bounding box center [230, 359] width 394 height 87
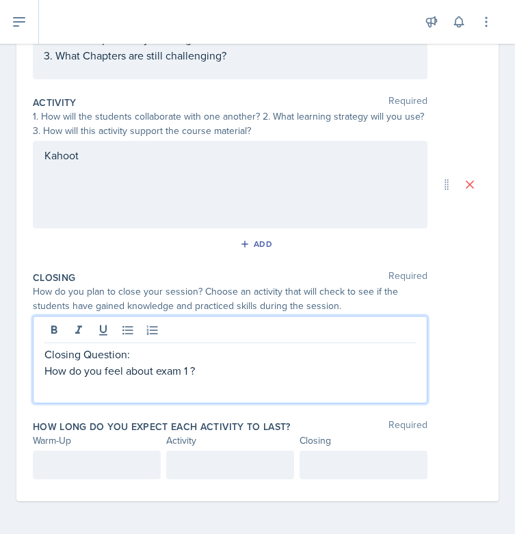
click at [191, 368] on p "How do you feel about exam 1 ?" at bounding box center [229, 370] width 371 height 16
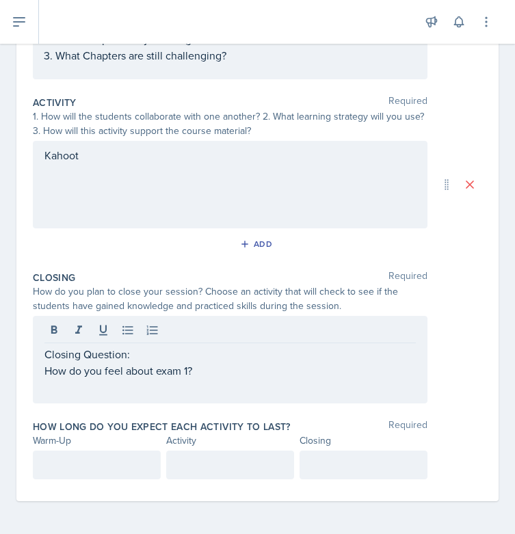
click at [79, 478] on div at bounding box center [97, 464] width 128 height 29
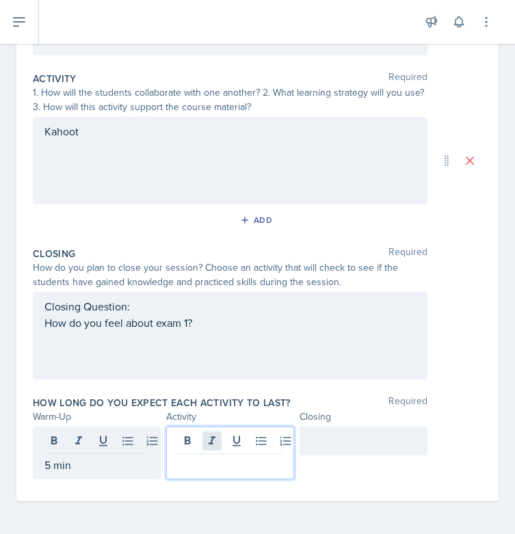
click at [206, 436] on div at bounding box center [230, 453] width 128 height 53
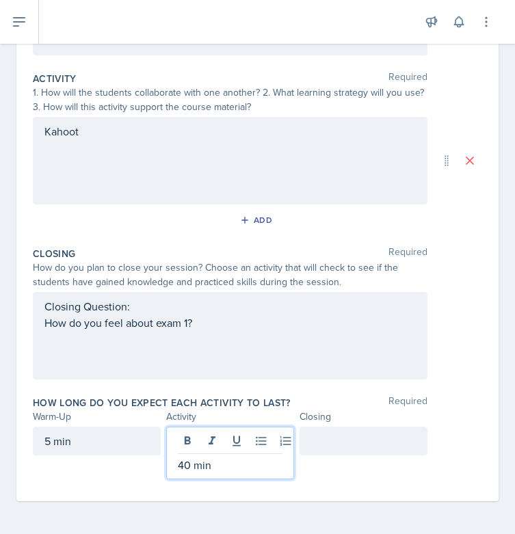
click at [210, 329] on div "Closing Question: How do you feel about exam 1?" at bounding box center [229, 314] width 371 height 33
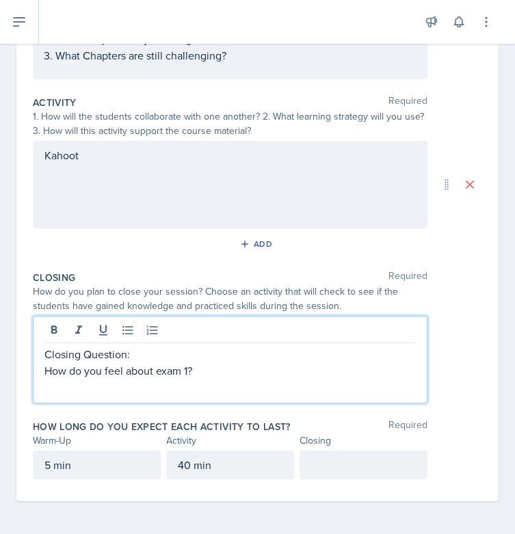
scroll to position [254, 0]
click at [200, 375] on p "How do you feel about exam 1?" at bounding box center [229, 370] width 371 height 16
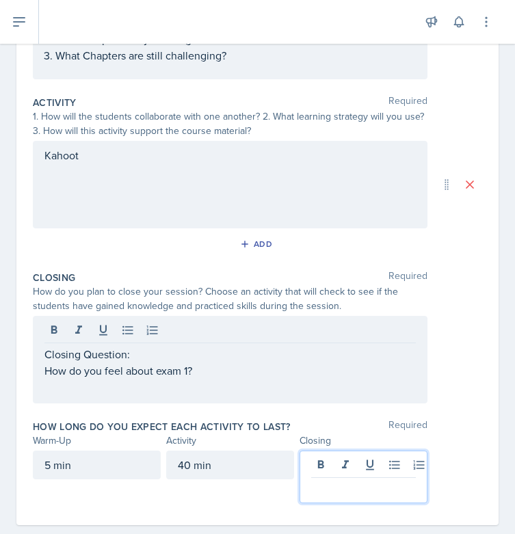
click at [355, 481] on p at bounding box center [363, 489] width 105 height 16
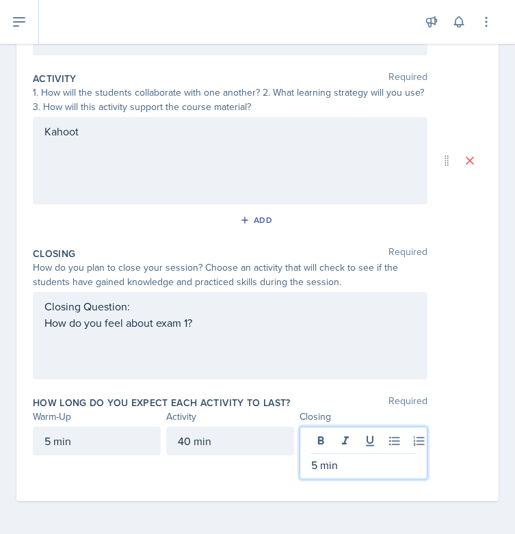
click at [503, 356] on div "Date October 8th, 2025 October 2025 28 29 30 1 2 3 4 5 6 7 8 9 10 11 12 13 14 1…" at bounding box center [257, 182] width 515 height 704
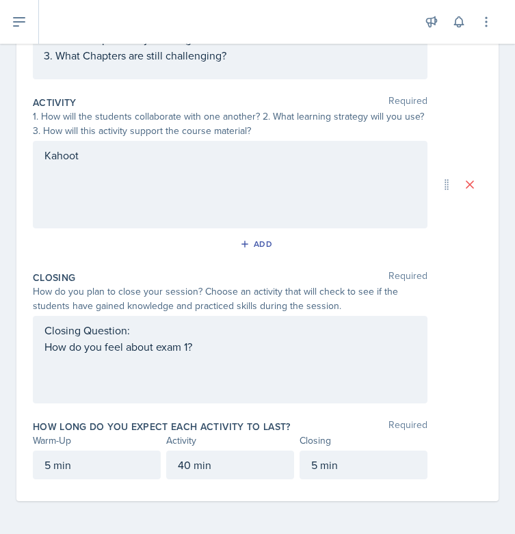
scroll to position [0, 0]
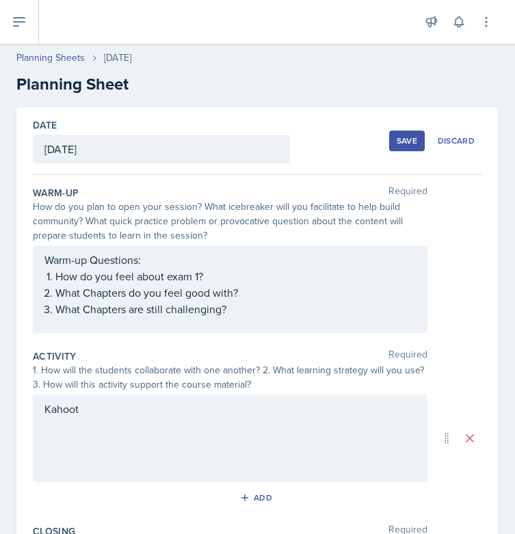
click at [403, 139] on div "Save" at bounding box center [406, 140] width 21 height 11
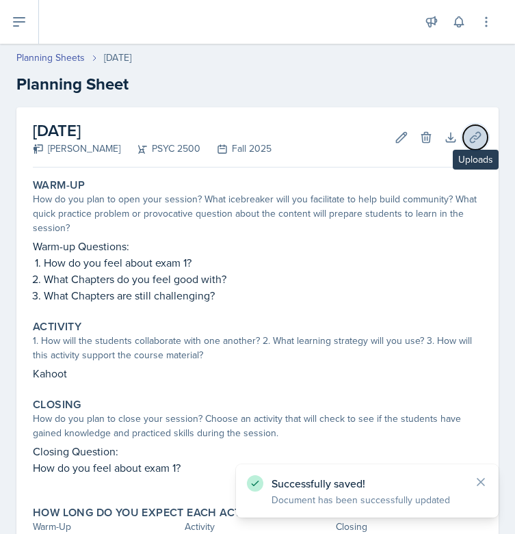
click at [468, 139] on icon at bounding box center [475, 138] width 14 height 14
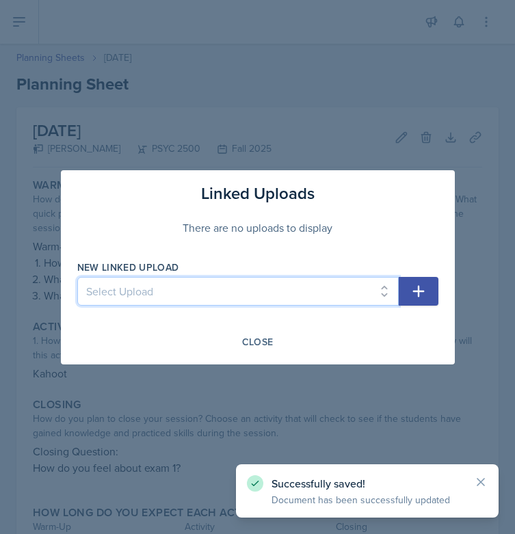
click at [388, 296] on select "Select Upload Chapter 1 Jeopardy & Dice-Breaker [PERSON_NAME] Norms Tic-Tac-Toe…" at bounding box center [237, 291] width 321 height 29
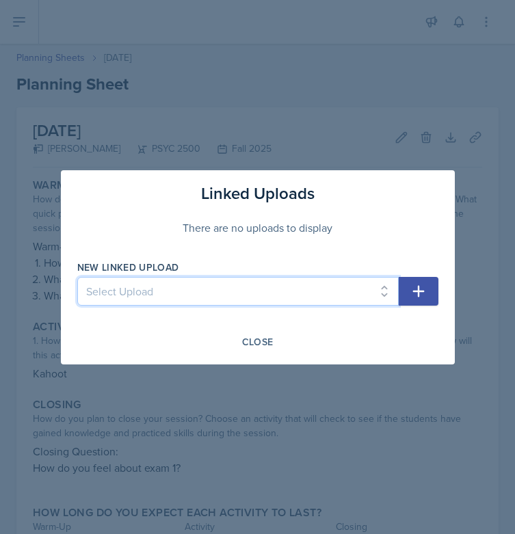
select select "6ffdceaf-4a40-4689-a690-20179875dd44"
click at [77, 277] on select "Select Upload Chapter 1 Jeopardy & Dice-Breaker [PERSON_NAME] Norms Tic-Tac-Toe…" at bounding box center [237, 291] width 321 height 29
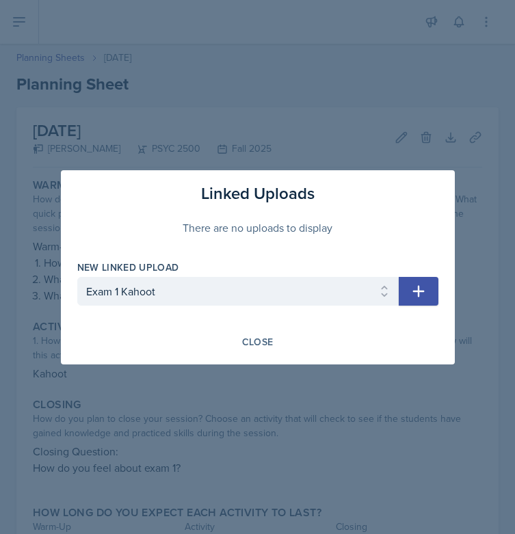
click at [415, 284] on icon "button" at bounding box center [418, 291] width 16 height 16
select select
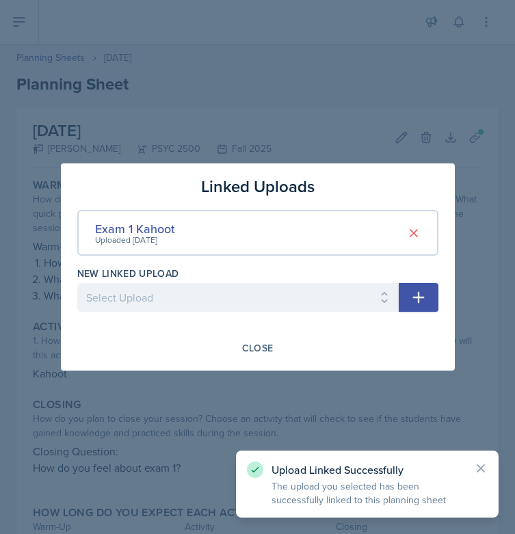
click at [303, 403] on div at bounding box center [257, 267] width 515 height 534
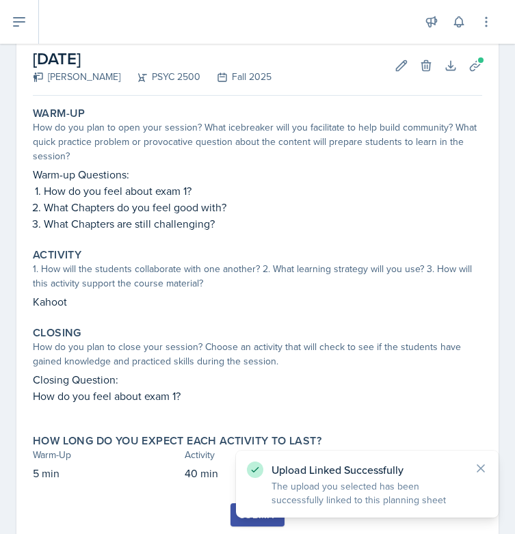
scroll to position [113, 0]
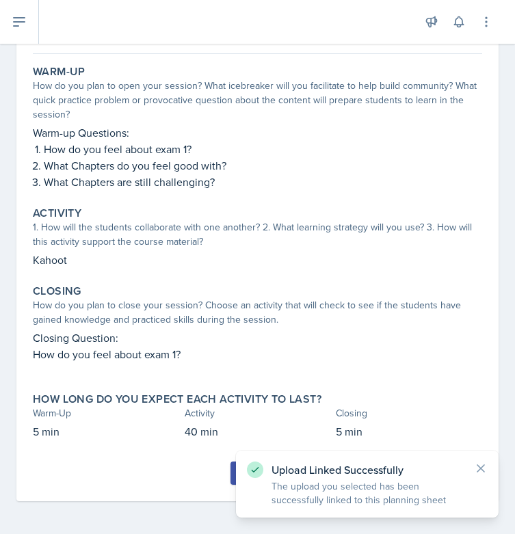
click at [232, 472] on button "Submit" at bounding box center [257, 472] width 54 height 23
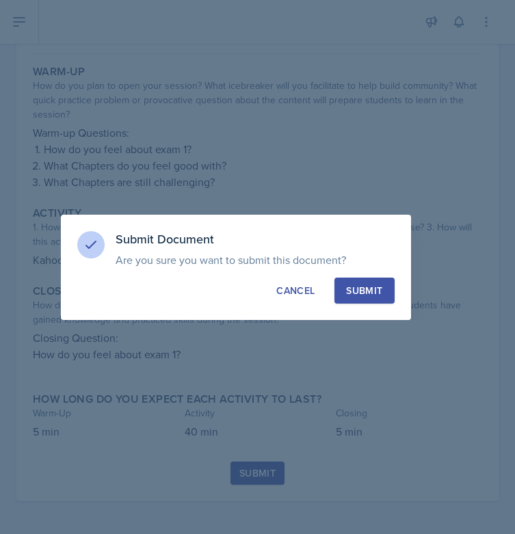
click at [375, 293] on div "Submit" at bounding box center [364, 291] width 36 height 14
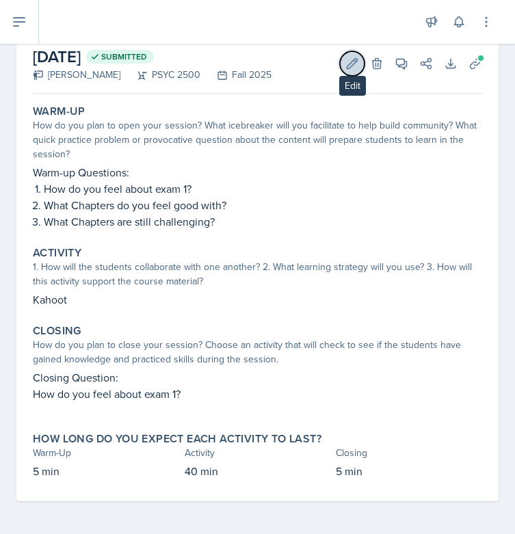
click at [345, 68] on icon at bounding box center [352, 64] width 14 height 14
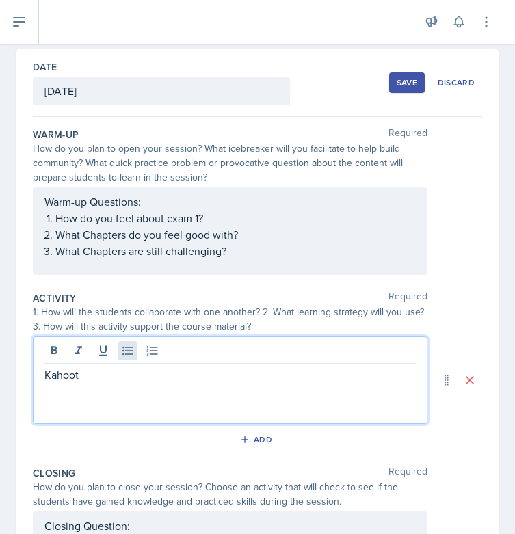
click at [120, 352] on div "Kahoot" at bounding box center [230, 379] width 394 height 87
click at [107, 370] on p "Kahoot" at bounding box center [229, 374] width 371 height 16
click at [395, 75] on button "Save" at bounding box center [407, 82] width 36 height 21
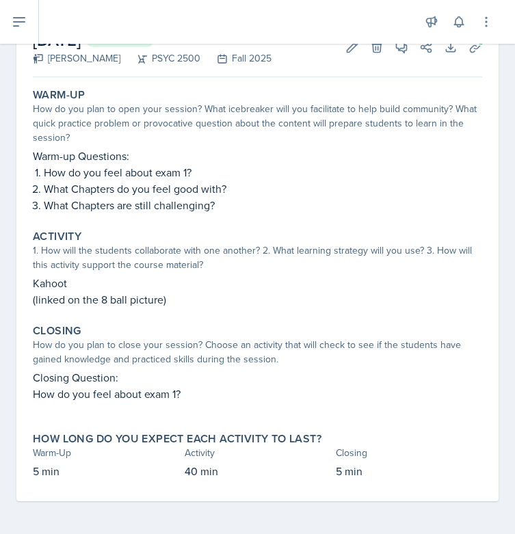
scroll to position [0, 0]
